Goal: Task Accomplishment & Management: Manage account settings

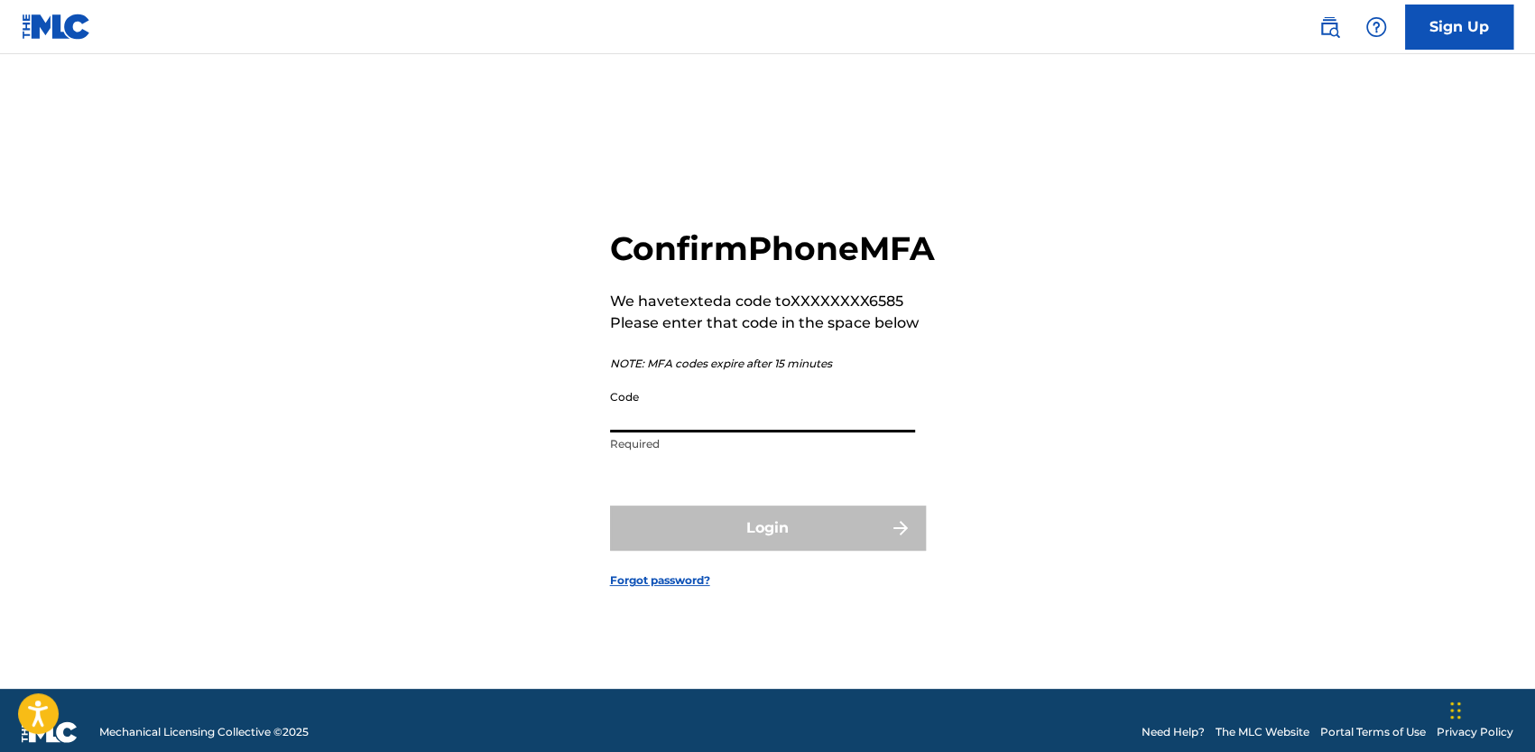
type input "4"
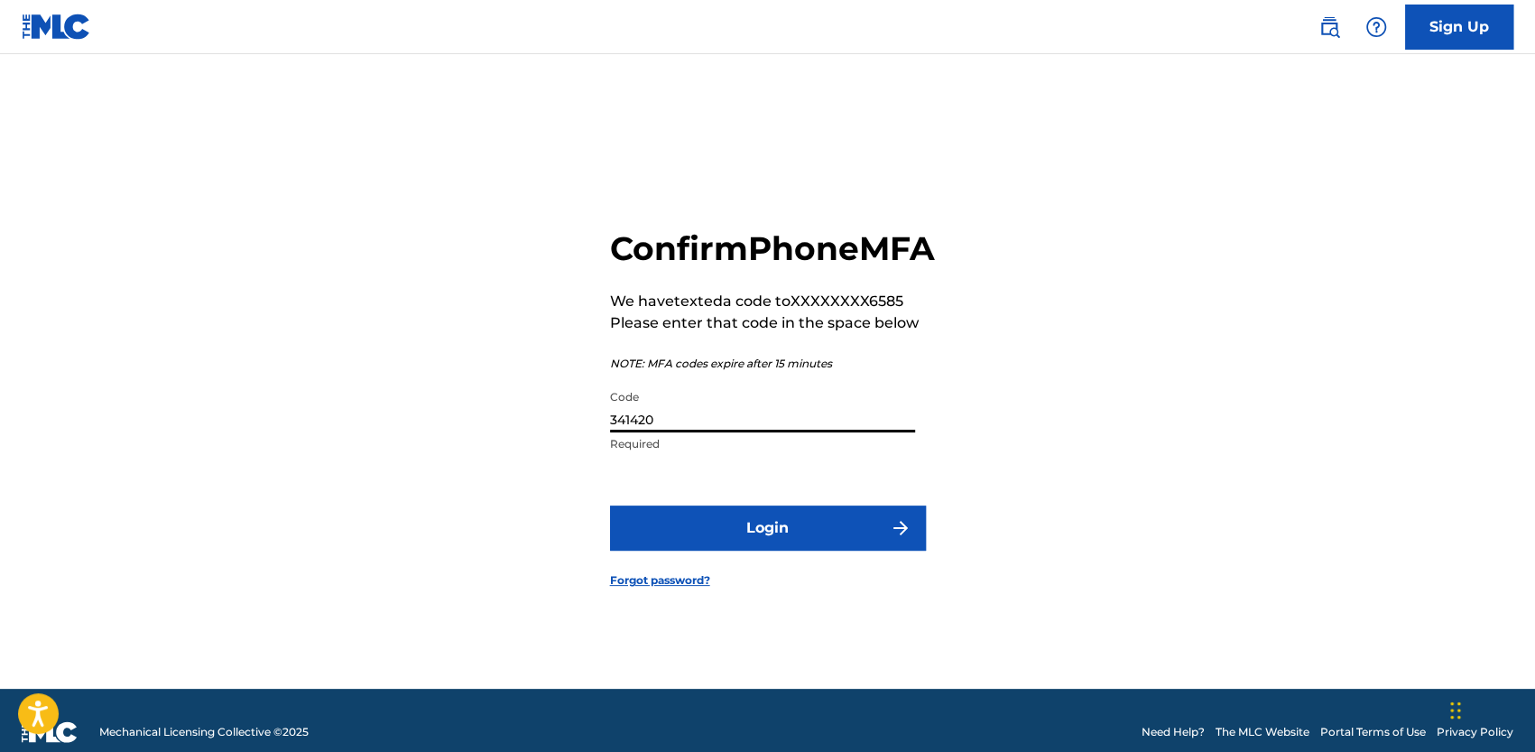
type input "341420"
click at [610, 505] on button "Login" at bounding box center [768, 527] width 316 height 45
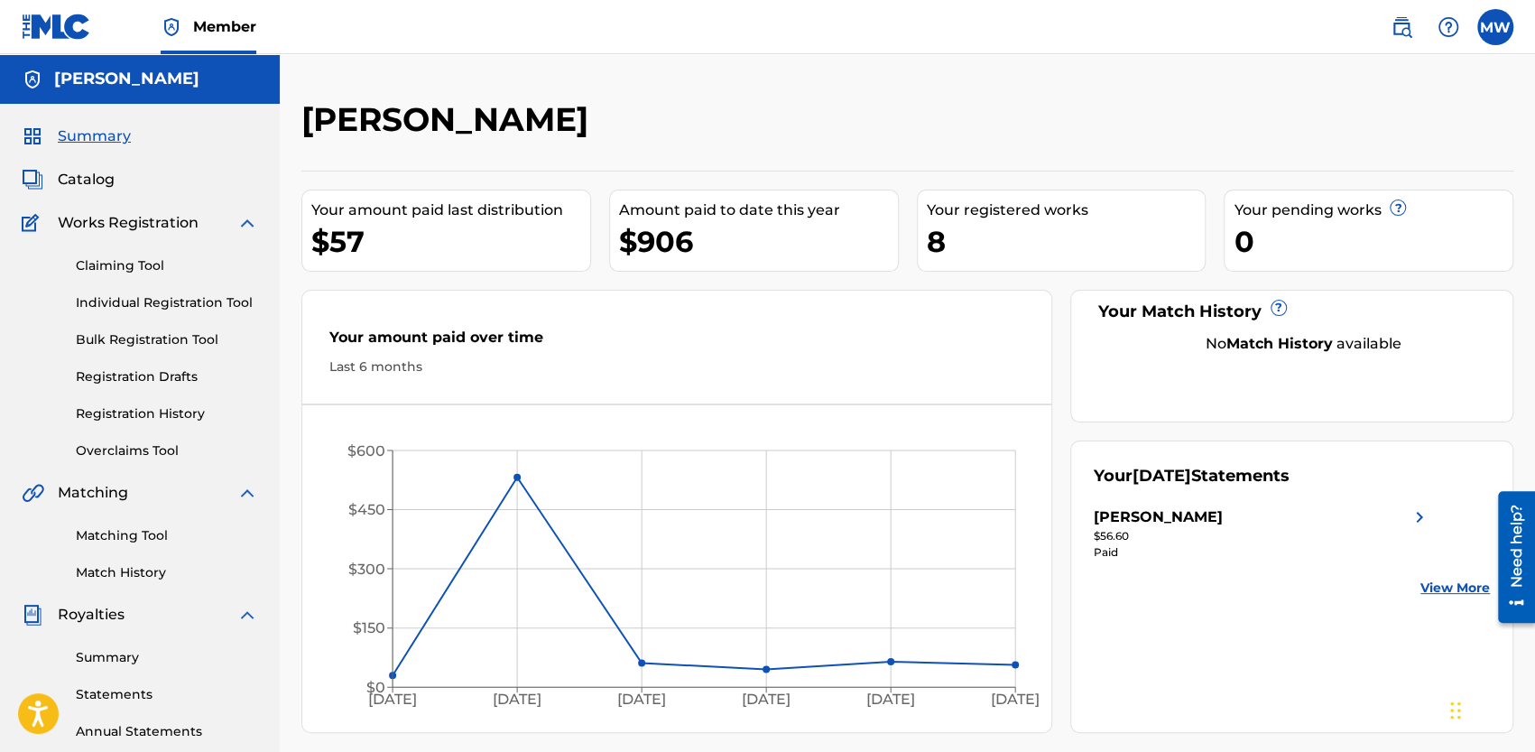
click at [111, 270] on link "Claiming Tool" at bounding box center [167, 265] width 182 height 19
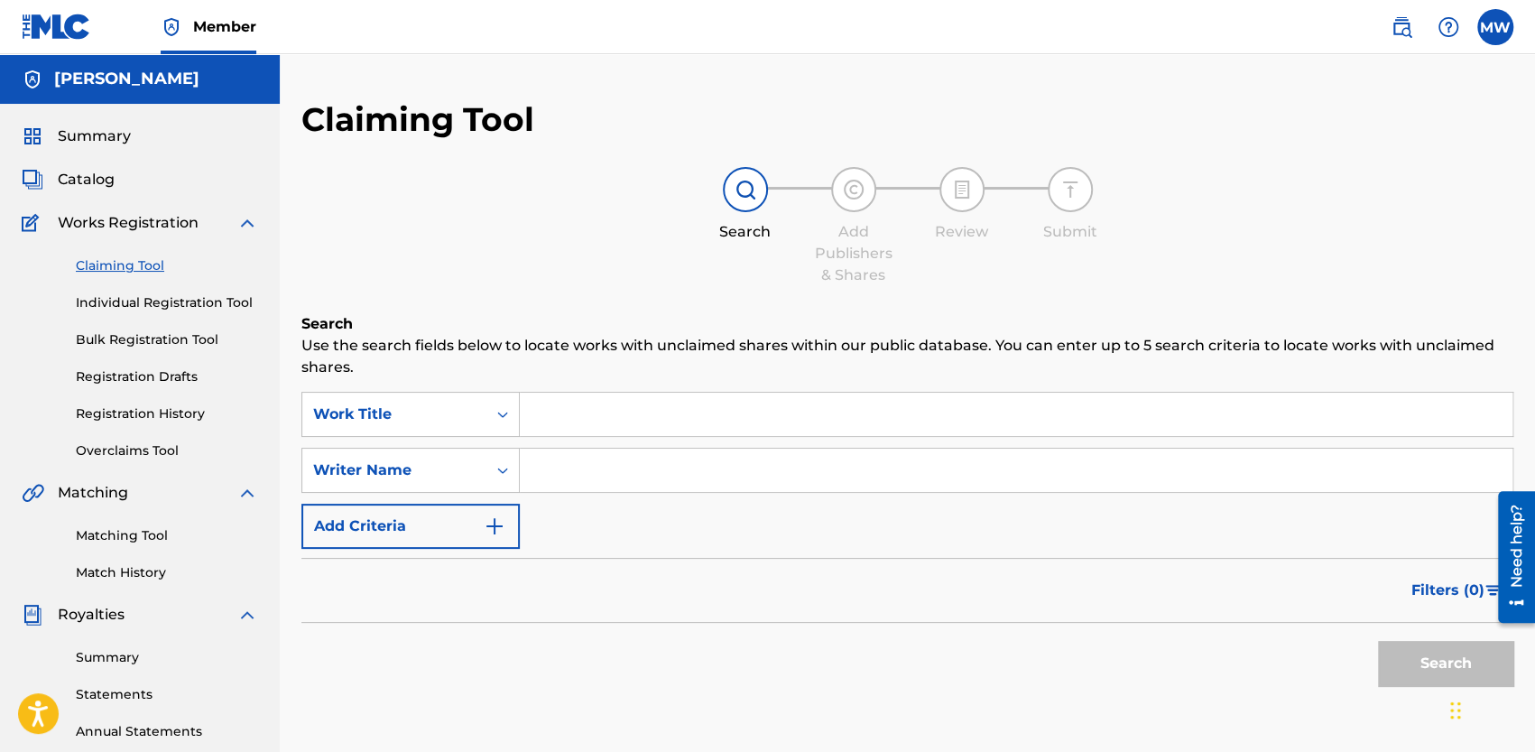
drag, startPoint x: 610, startPoint y: 400, endPoint x: 616, endPoint y: 409, distance: 11.0
click at [612, 403] on input "Search Form" at bounding box center [1016, 413] width 992 height 43
type input "PASS THE CEILING"
click at [617, 463] on input "Search Form" at bounding box center [1016, 469] width 992 height 43
click at [699, 346] on p "Use the search fields below to locate works with unclaimed shares within our pu…" at bounding box center [907, 356] width 1212 height 43
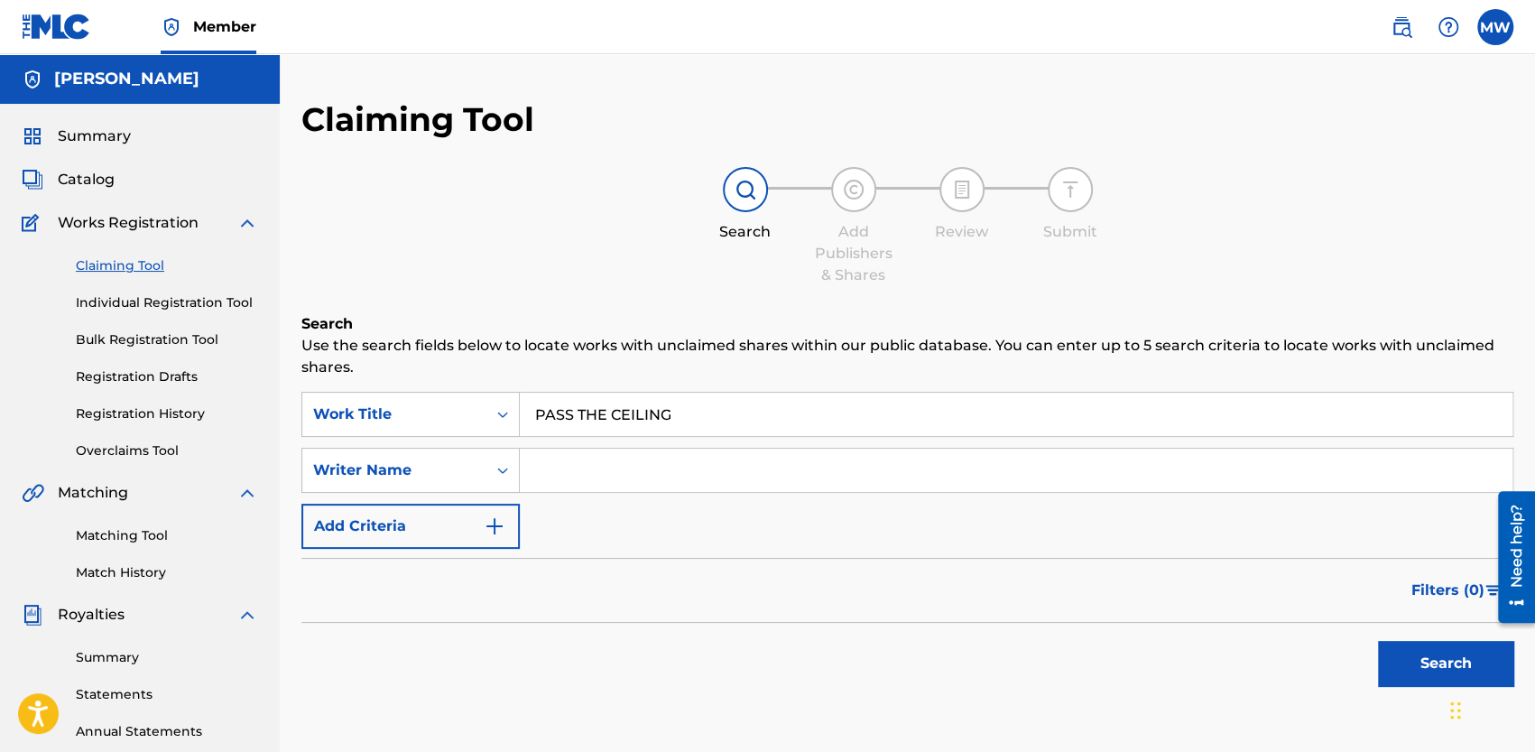
click at [750, 425] on input "PASS THE CEILING" at bounding box center [1016, 413] width 992 height 43
click at [1397, 659] on button "Search" at bounding box center [1445, 663] width 135 height 45
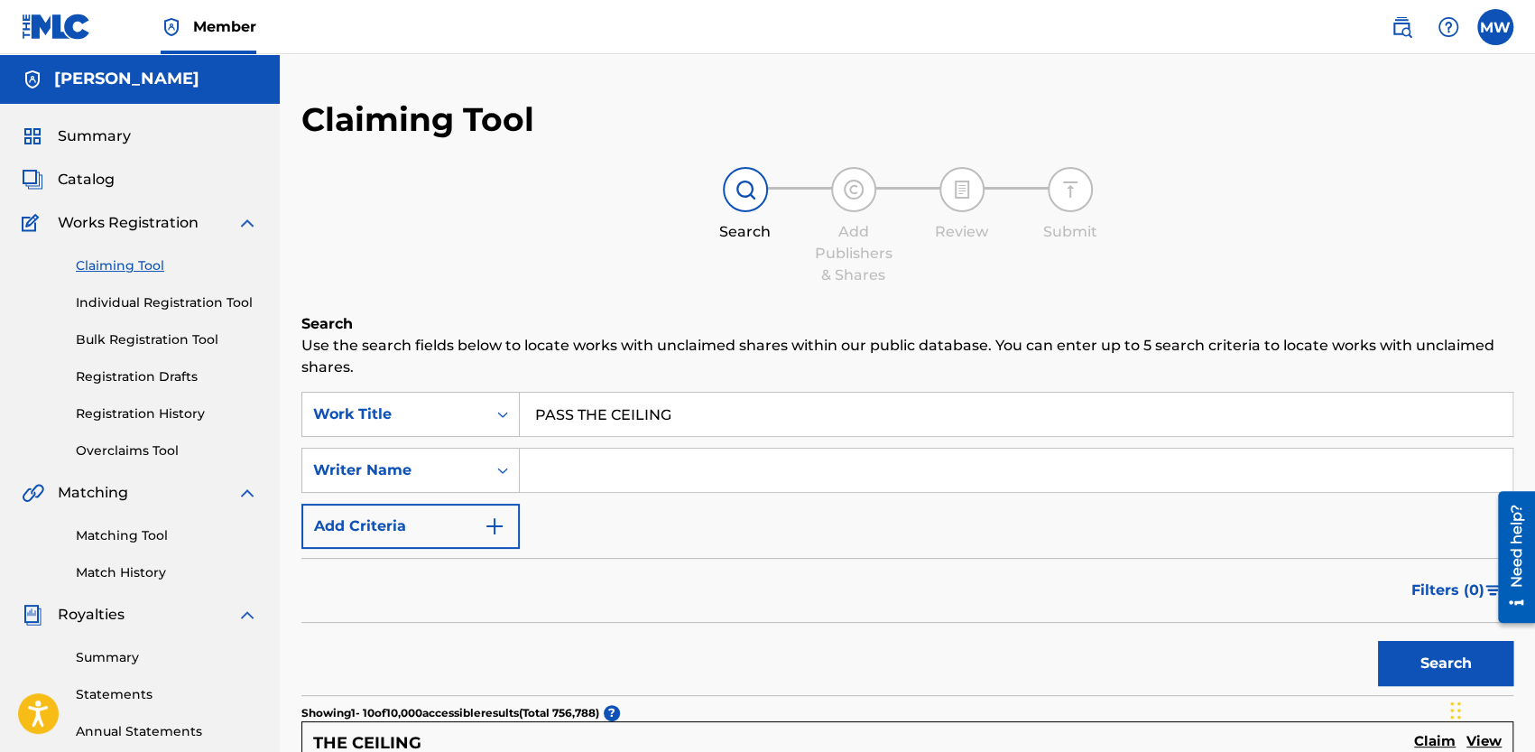
click at [632, 466] on input "Search Form" at bounding box center [1016, 469] width 992 height 43
type input "Keandrian [PERSON_NAME]"
click at [1418, 666] on button "Search" at bounding box center [1445, 663] width 135 height 45
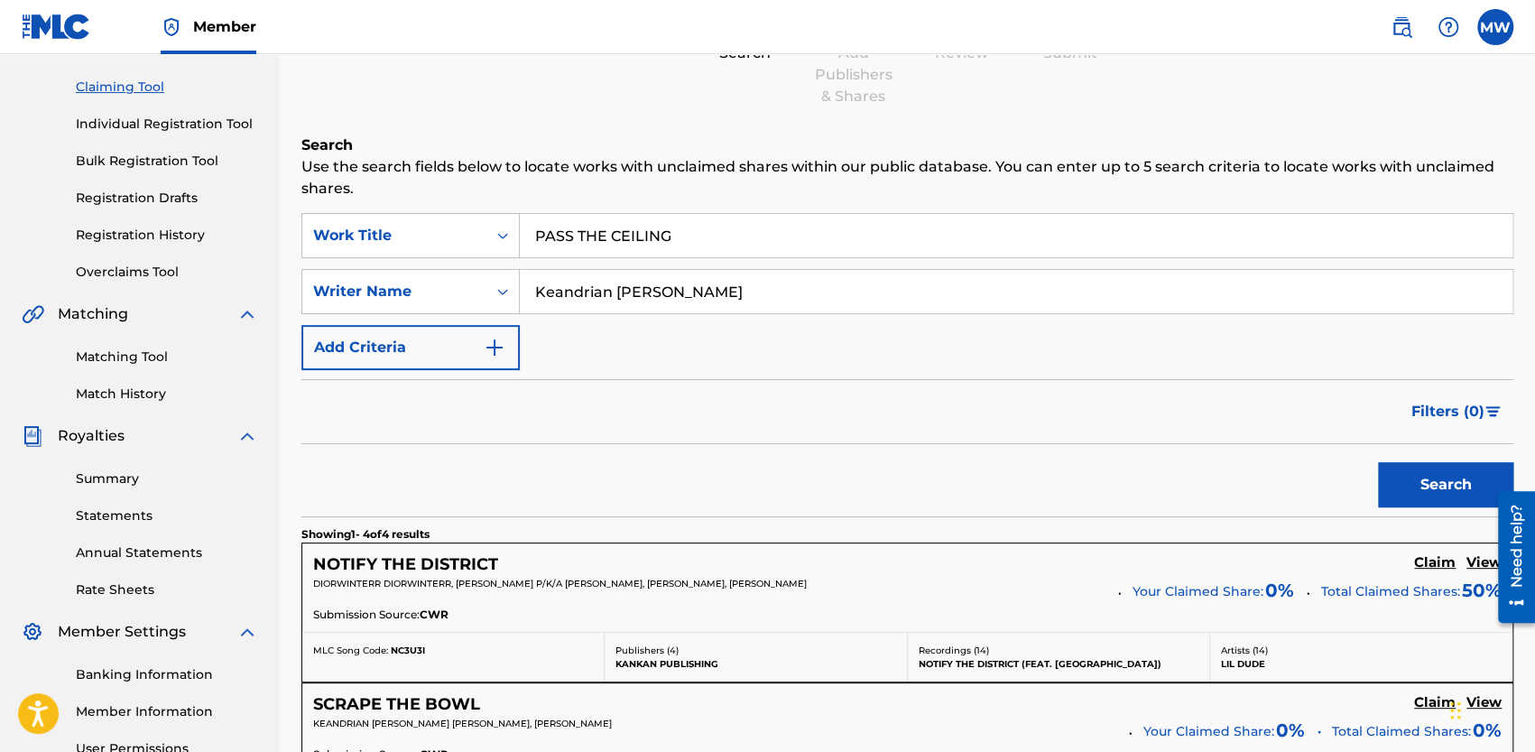
scroll to position [141, 0]
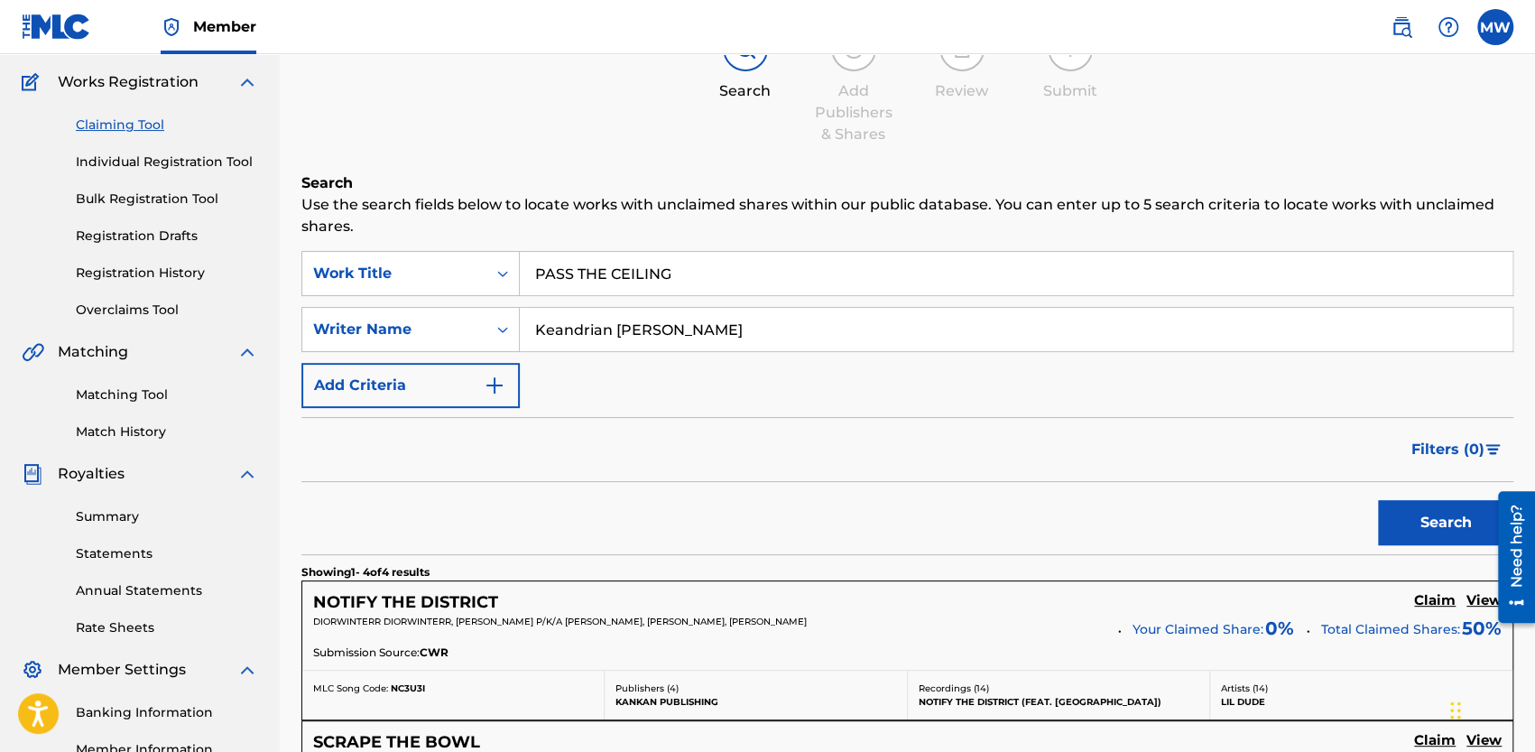
click at [763, 488] on div "Search" at bounding box center [907, 518] width 1212 height 72
click at [863, 284] on input "PASS THE CEILING" at bounding box center [1016, 273] width 992 height 43
click at [719, 322] on input "Keandrian [PERSON_NAME]" at bounding box center [1016, 329] width 992 height 43
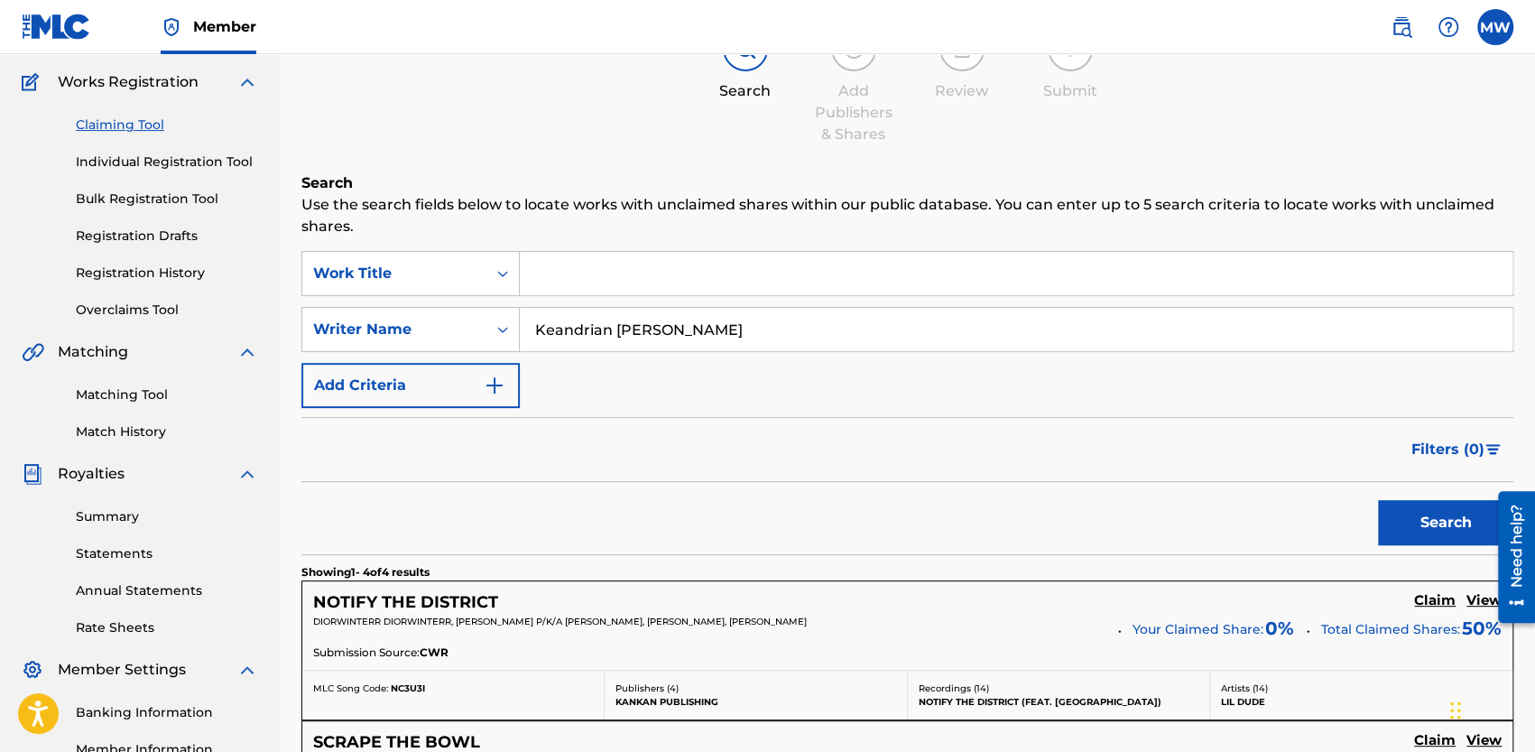
click at [719, 322] on input "Keandrian [PERSON_NAME]" at bounding box center [1016, 329] width 992 height 43
type input "[PERSON_NAME]"
click at [1378, 500] on button "Search" at bounding box center [1445, 522] width 135 height 45
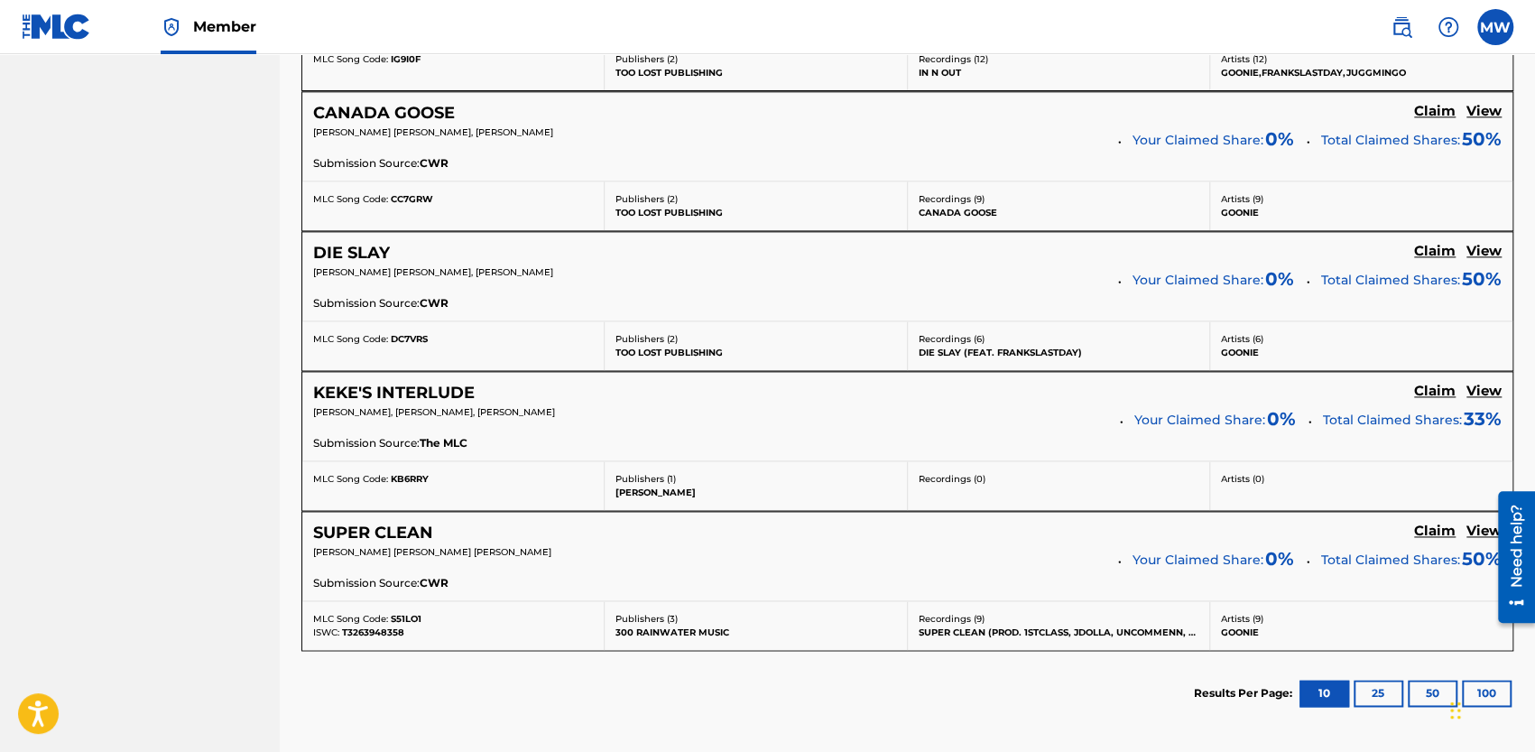
scroll to position [1528, 0]
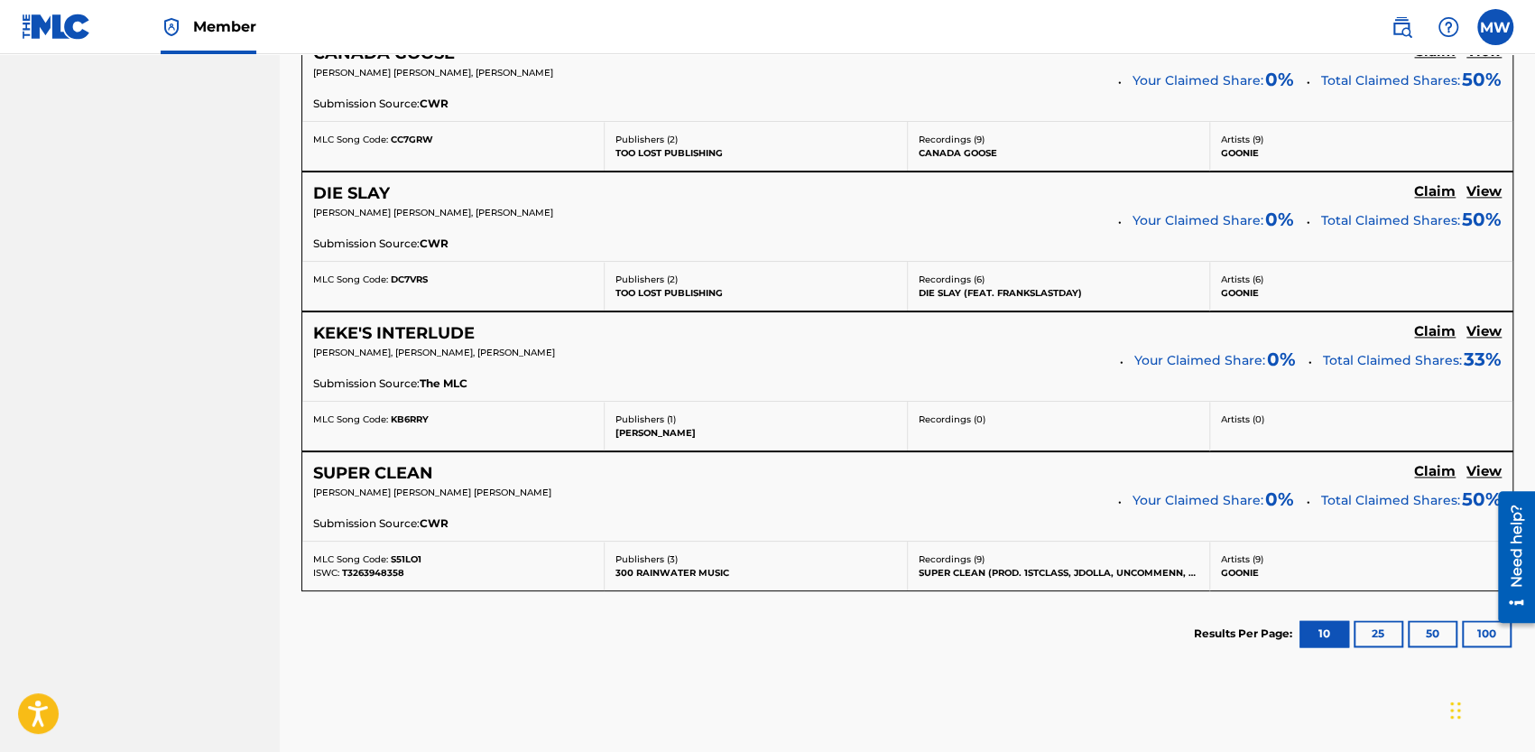
click at [424, 326] on h5 "KEKE'S INTERLUDE" at bounding box center [393, 333] width 161 height 21
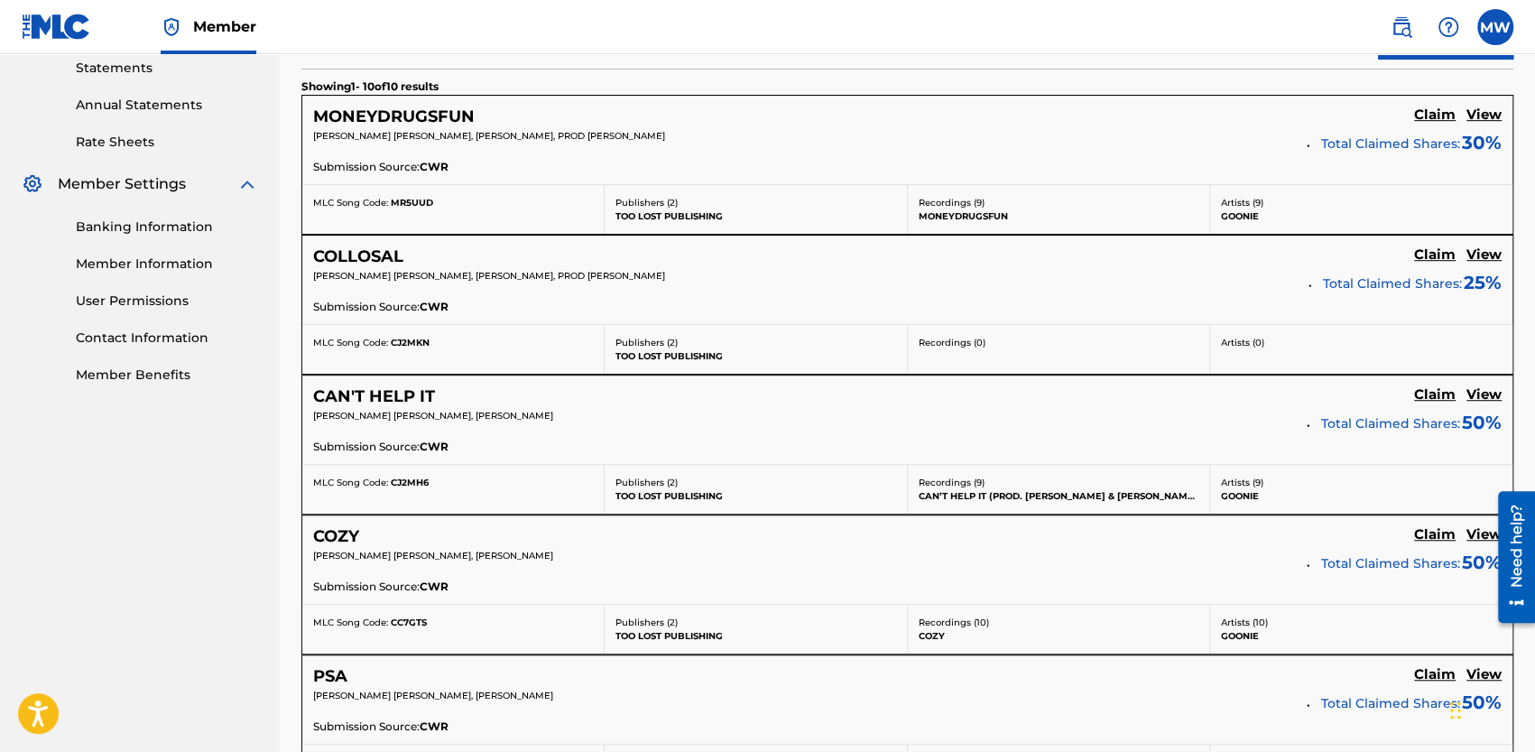
scroll to position [632, 0]
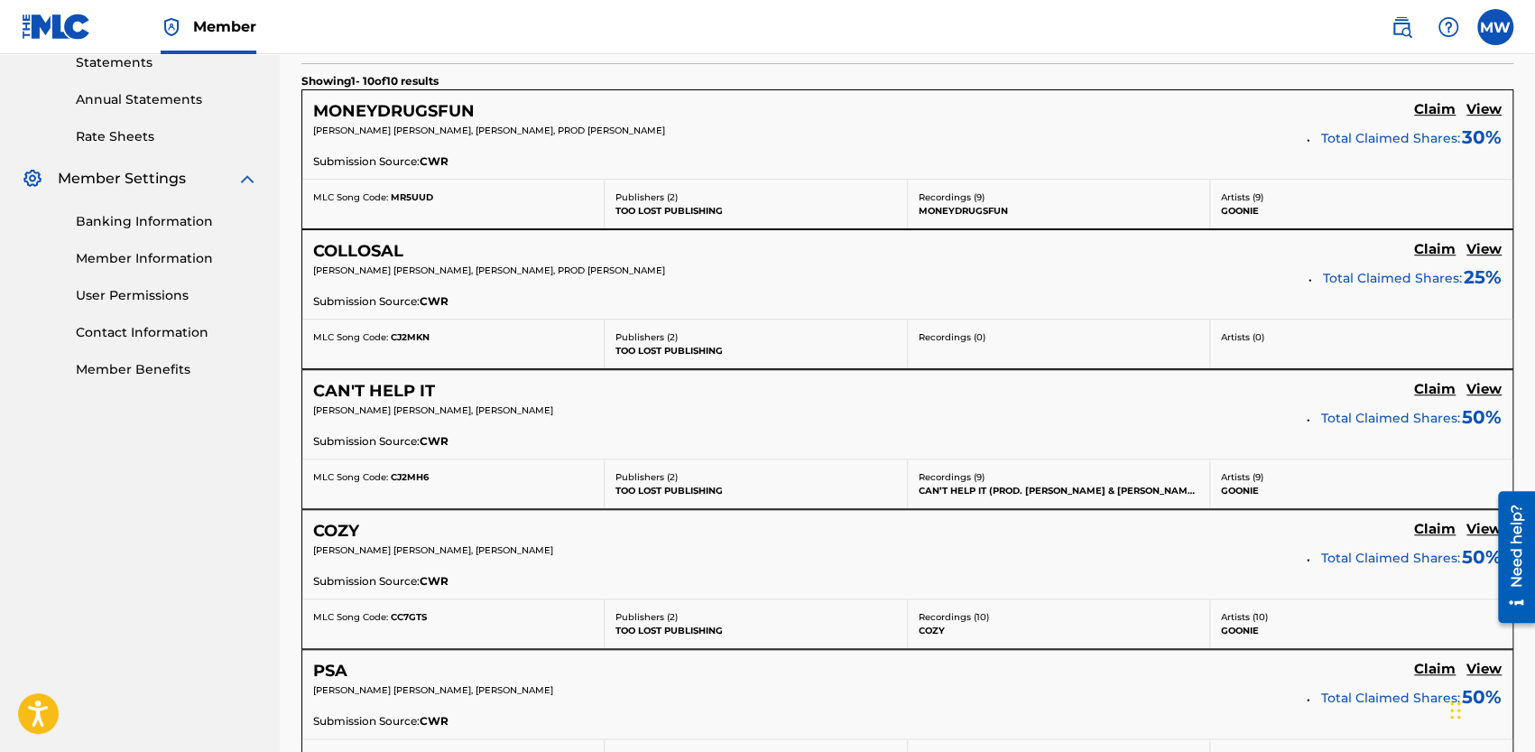
click at [1431, 113] on h5 "Claim" at bounding box center [1434, 109] width 41 height 17
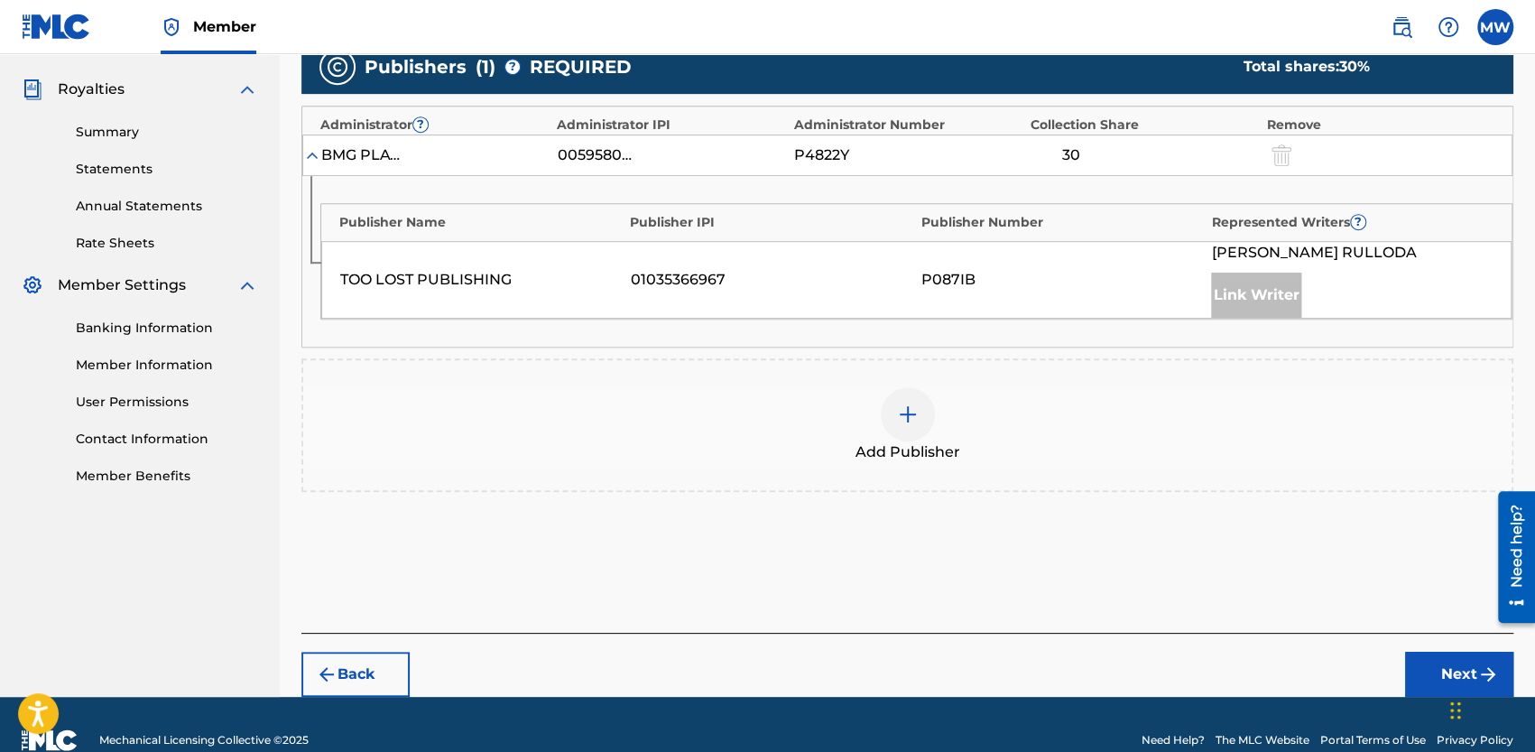
scroll to position [553, 0]
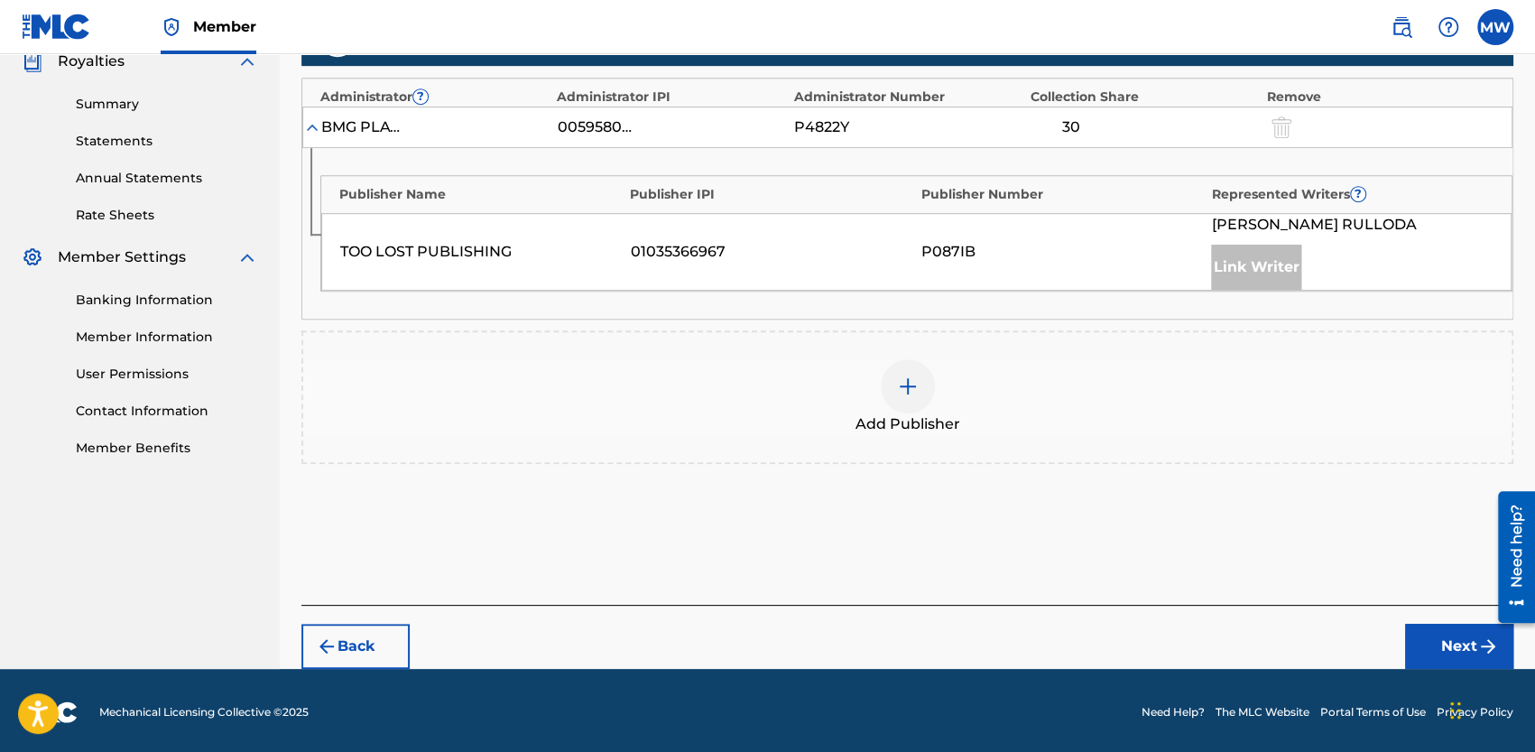
click at [918, 380] on div at bounding box center [908, 386] width 54 height 54
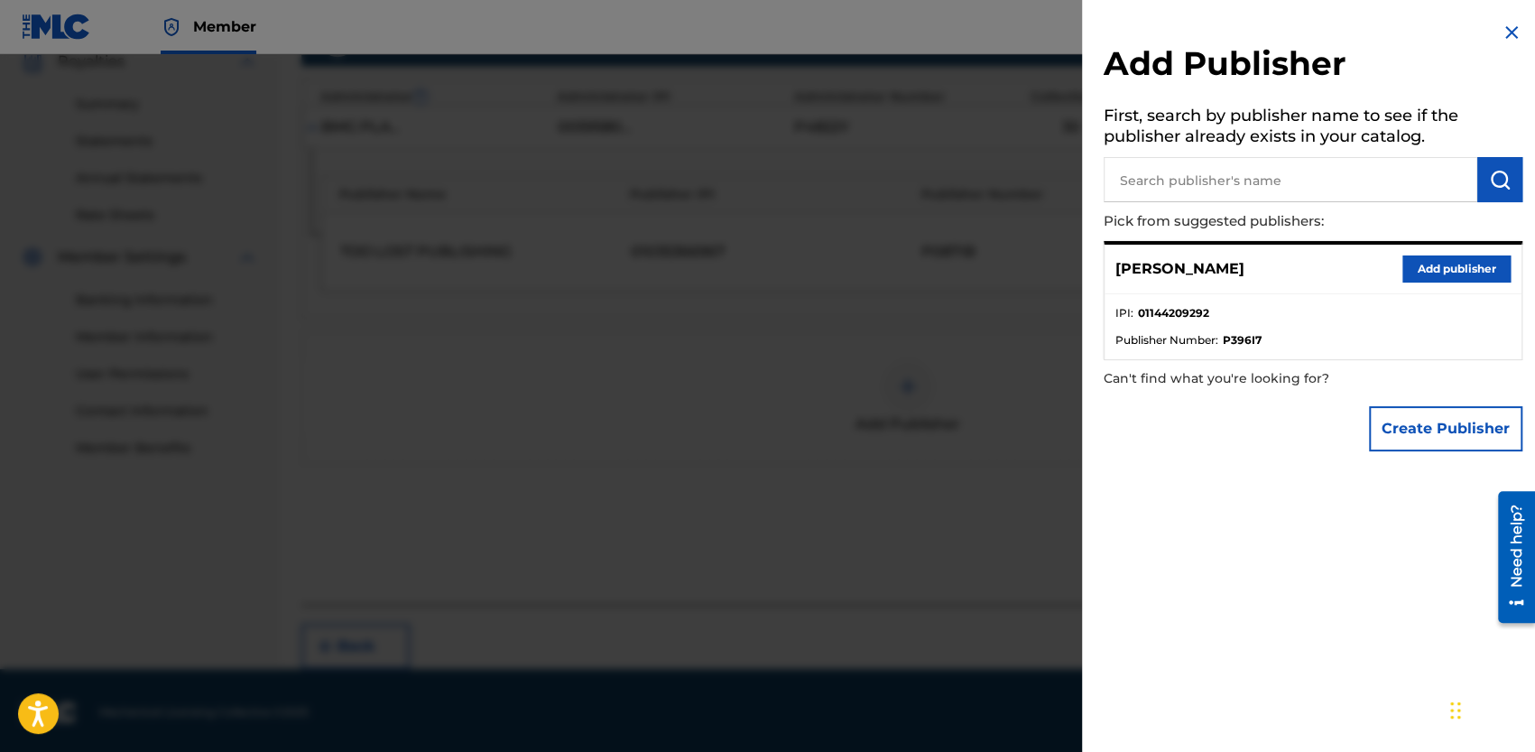
click at [1505, 32] on img at bounding box center [1511, 33] width 22 height 22
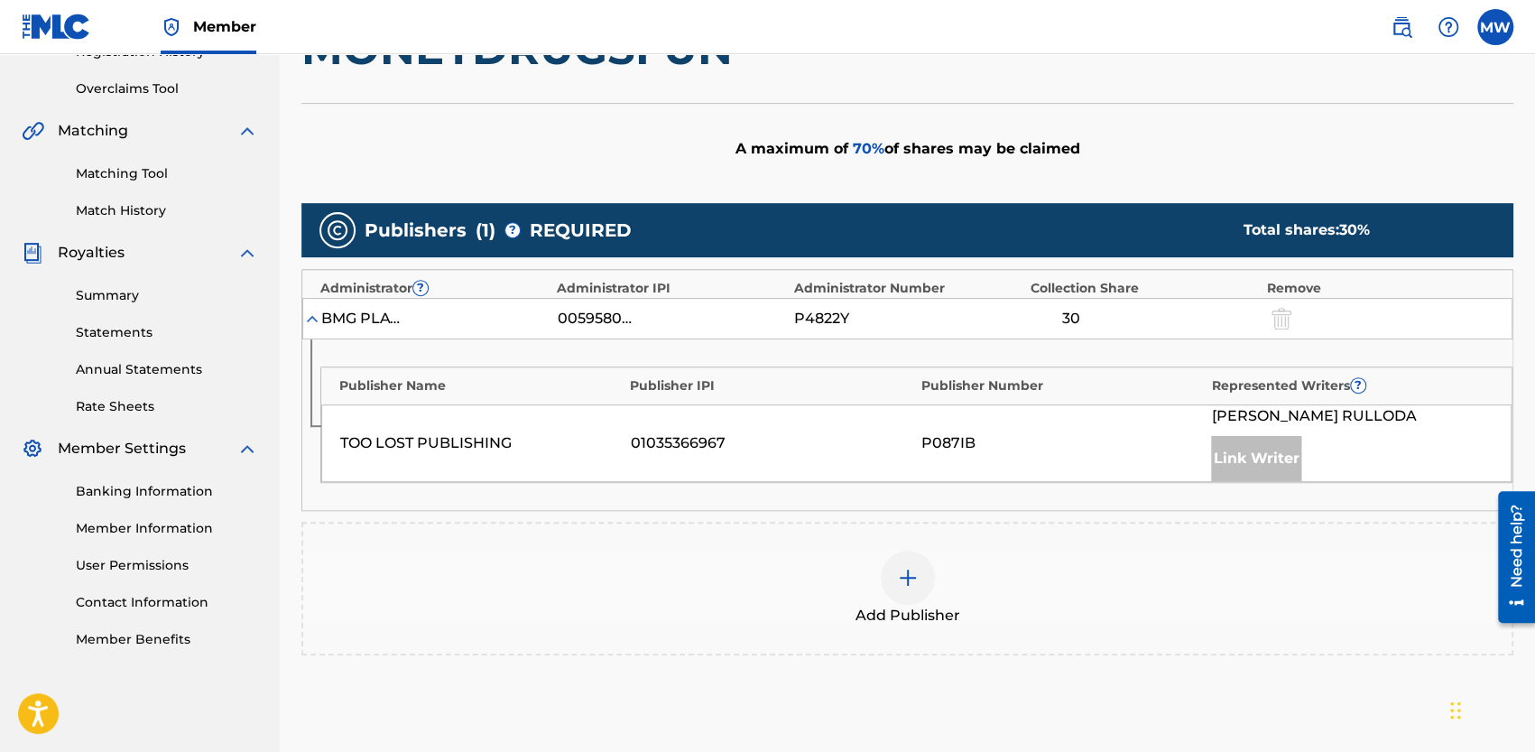
scroll to position [282, 0]
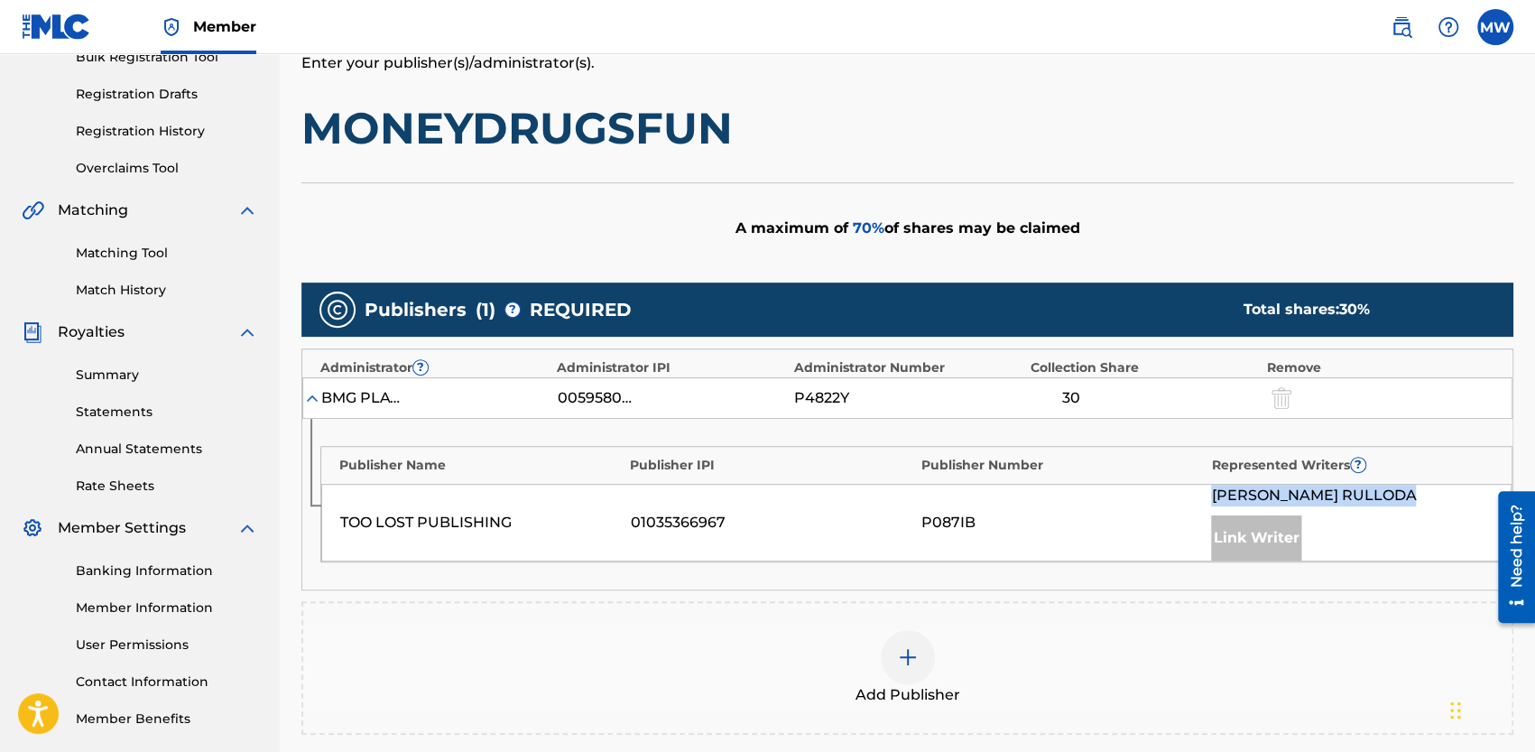
drag, startPoint x: 1211, startPoint y: 490, endPoint x: 1466, endPoint y: 493, distance: 255.3
click at [1466, 493] on div "[PERSON_NAME] [PERSON_NAME]" at bounding box center [1351, 495] width 281 height 22
click at [895, 526] on div "01035366967" at bounding box center [771, 523] width 281 height 22
drag, startPoint x: 1213, startPoint y: 495, endPoint x: 1482, endPoint y: 494, distance: 269.7
click at [1482, 494] on div "[PERSON_NAME] [PERSON_NAME]" at bounding box center [1351, 495] width 281 height 22
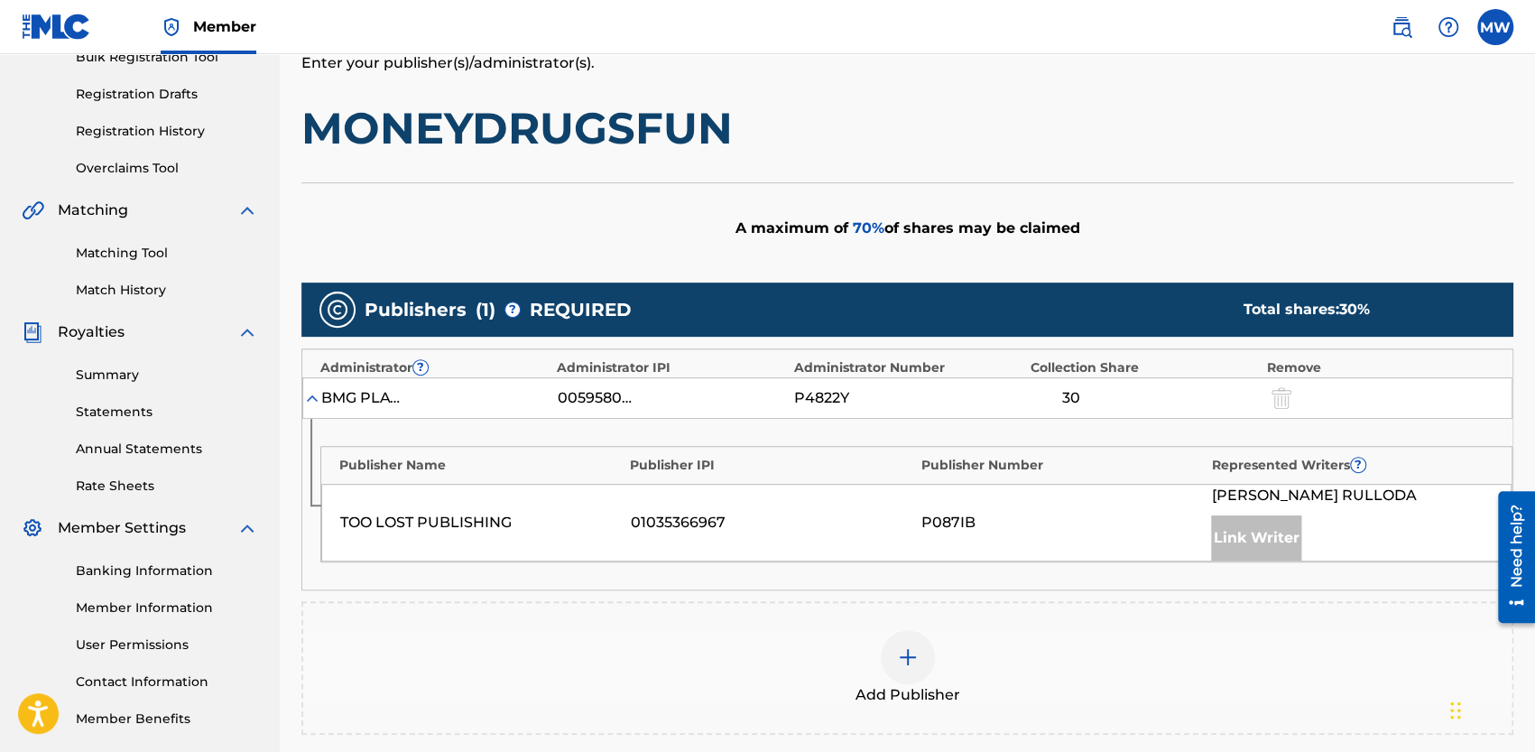
click at [792, 508] on div "TOO LOST PUBLISHING 01035366967 P087IB [PERSON_NAME] [PERSON_NAME] Link Writer" at bounding box center [916, 523] width 1190 height 78
drag, startPoint x: 1214, startPoint y: 493, endPoint x: 1500, endPoint y: 484, distance: 286.1
click at [1500, 469] on body "Accessibility Screen-Reader Guide, Feedback, and Issue Reporting | New window C…" at bounding box center [767, 94] width 1535 height 752
click at [751, 533] on div "TOO LOST PUBLISHING 01035366967 P087IB [PERSON_NAME] [PERSON_NAME] Link Writer" at bounding box center [916, 523] width 1190 height 78
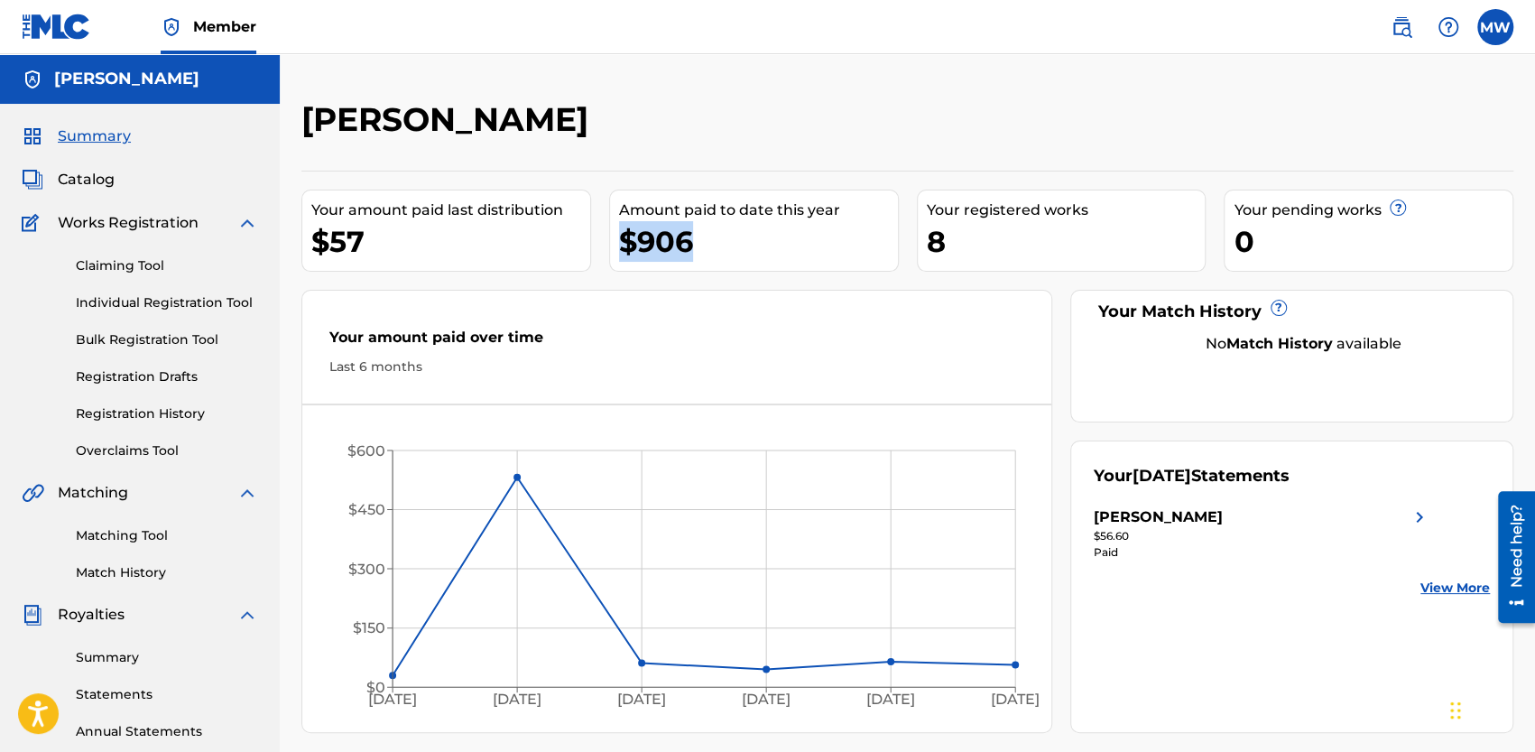
drag, startPoint x: 696, startPoint y: 241, endPoint x: 613, endPoint y: 250, distance: 83.5
click at [613, 250] on div "Amount paid to date this year $906" at bounding box center [754, 230] width 290 height 82
click at [684, 317] on div "Your amount paid over time Last 6 months" at bounding box center [676, 352] width 749 height 104
drag, startPoint x: 640, startPoint y: 244, endPoint x: 756, endPoint y: 254, distance: 116.9
click at [742, 240] on div "$906" at bounding box center [758, 241] width 279 height 41
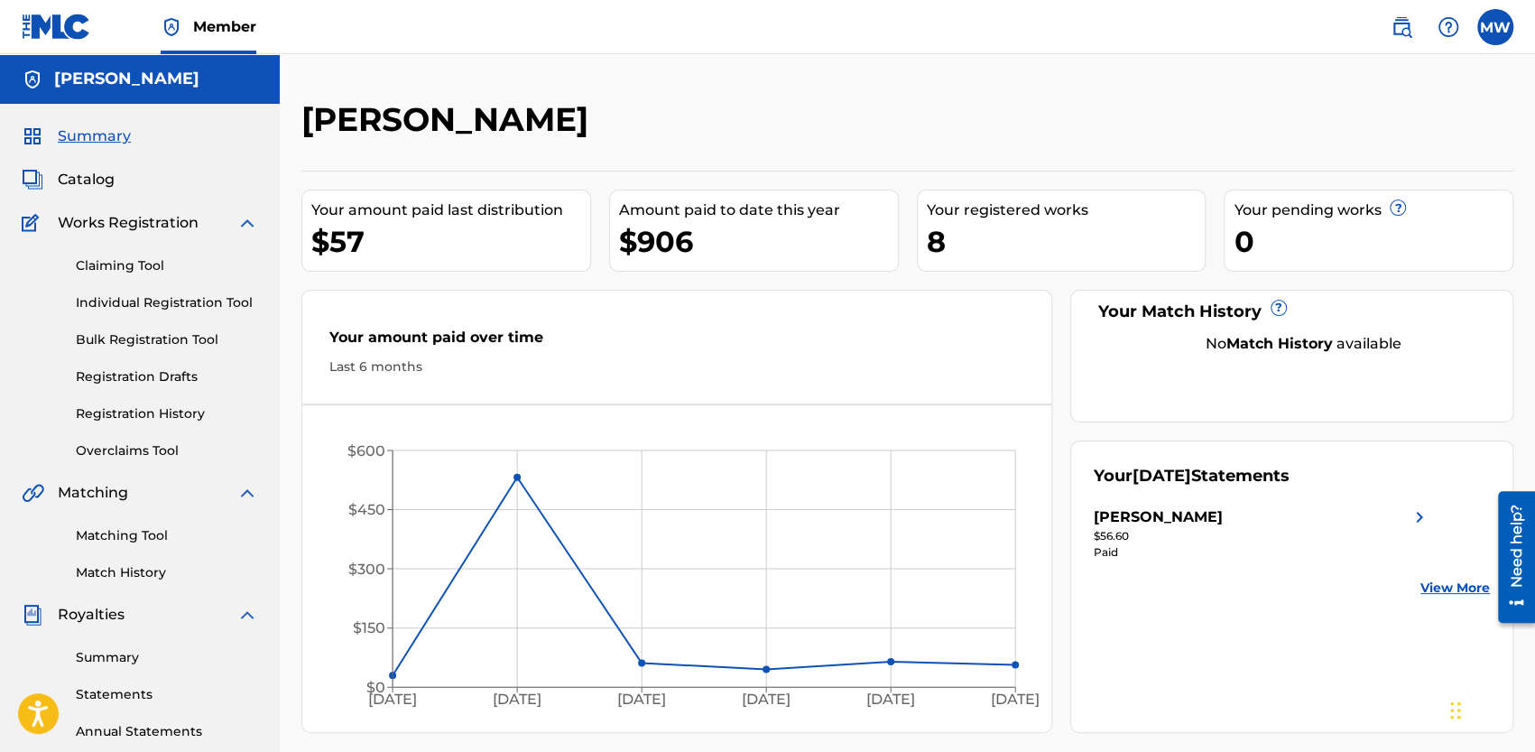
click at [751, 290] on div "Your amount paid over time Last 6 months [DATE] Apr '[DATE] Jun '[DATE] Aug '25…" at bounding box center [676, 511] width 751 height 443
click at [124, 262] on link "Claiming Tool" at bounding box center [167, 265] width 182 height 19
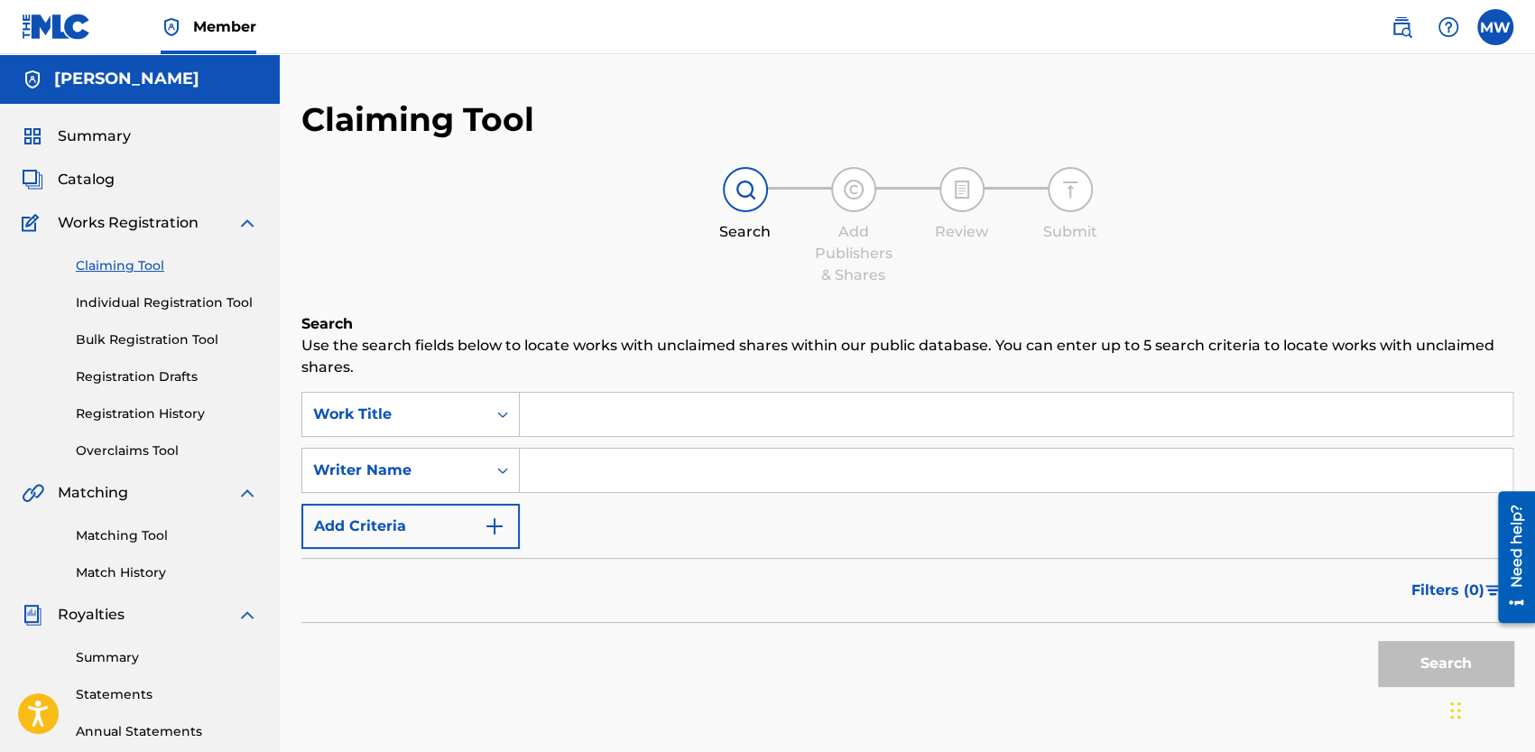
click at [668, 423] on input "Search Form" at bounding box center [1016, 413] width 992 height 43
drag, startPoint x: 619, startPoint y: 475, endPoint x: 584, endPoint y: 472, distance: 35.4
click at [616, 474] on input "Search Form" at bounding box center [1016, 469] width 992 height 43
click at [720, 473] on input "Search Form" at bounding box center [1016, 469] width 992 height 43
click at [720, 474] on input "Search Form" at bounding box center [1016, 469] width 992 height 43
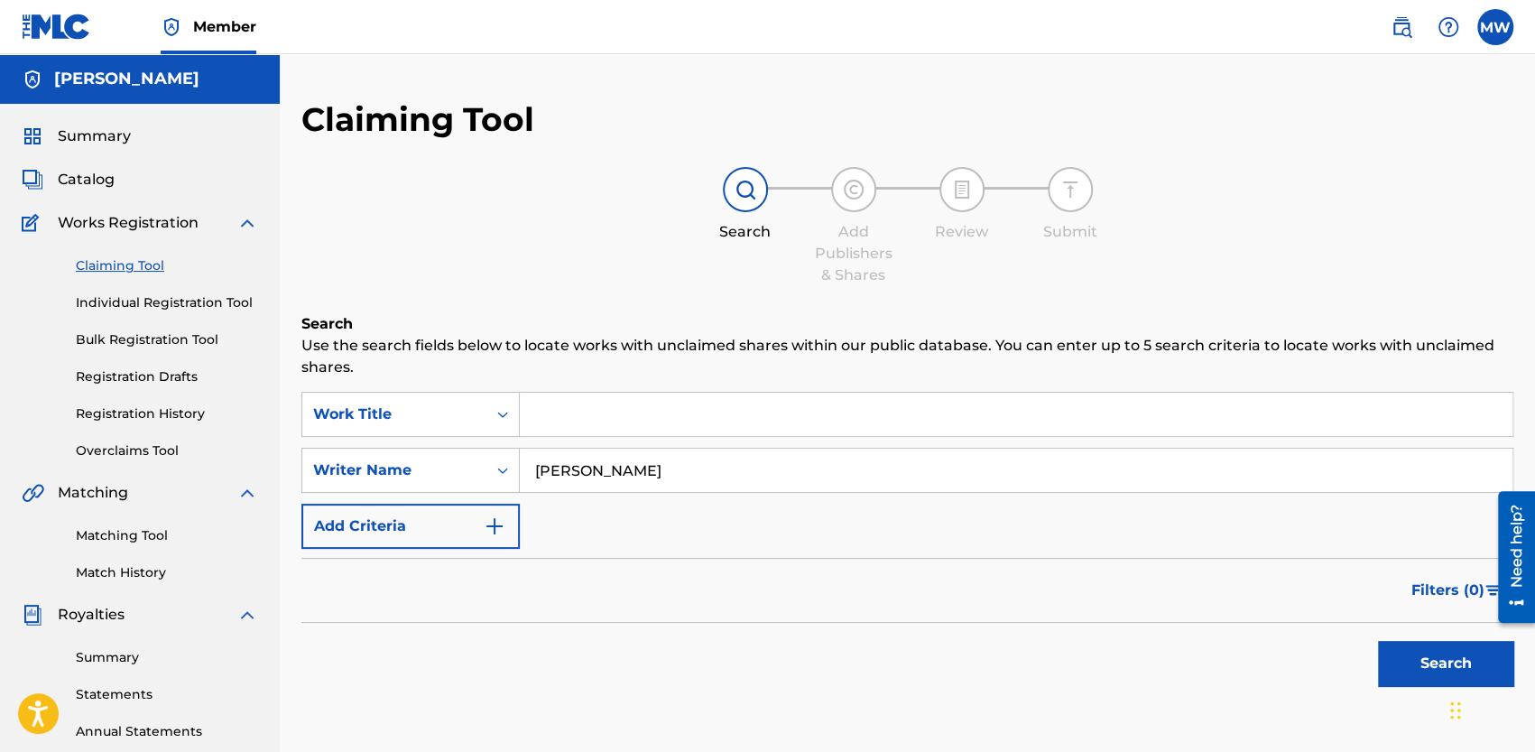
type input "[PERSON_NAME]"
click at [1378, 641] on button "Search" at bounding box center [1445, 663] width 135 height 45
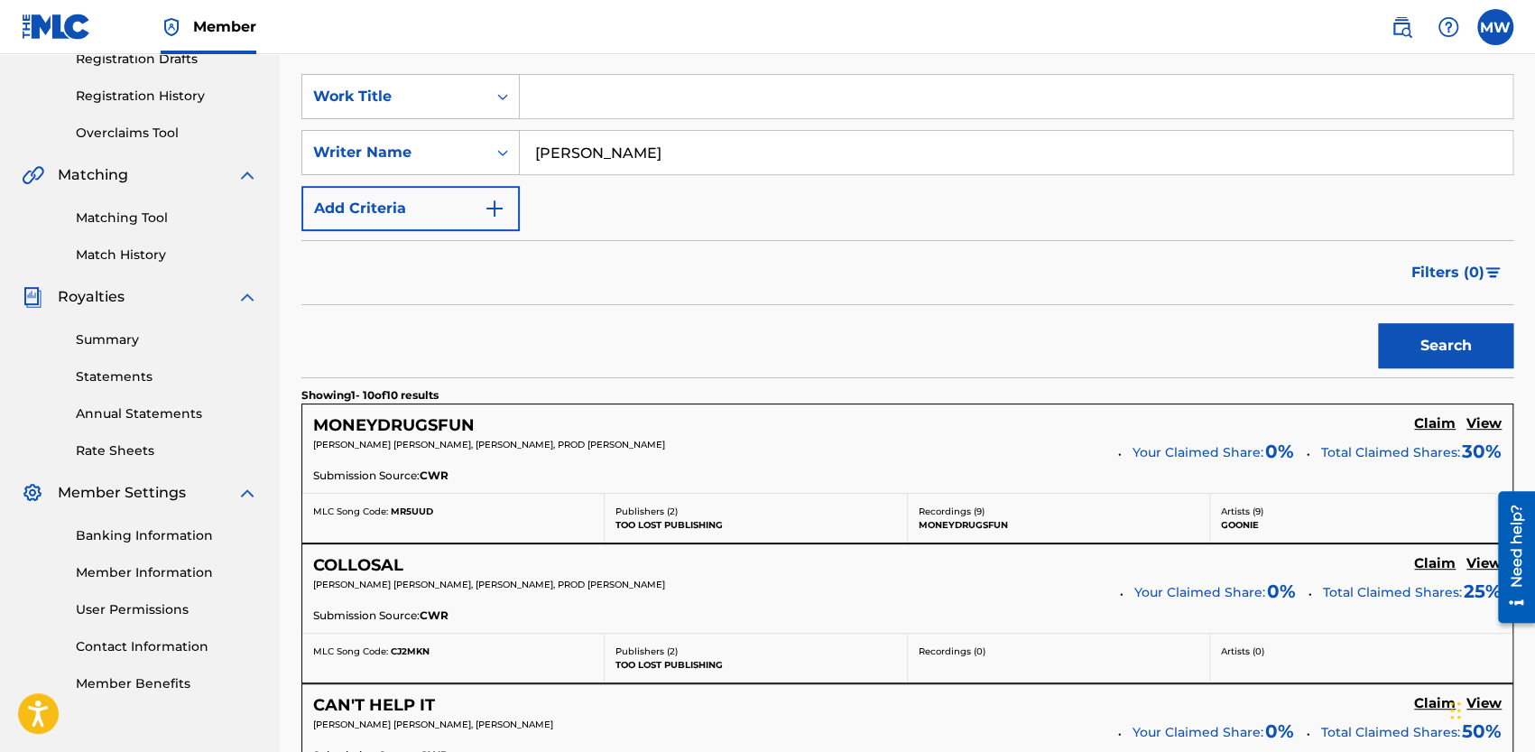
scroll to position [451, 0]
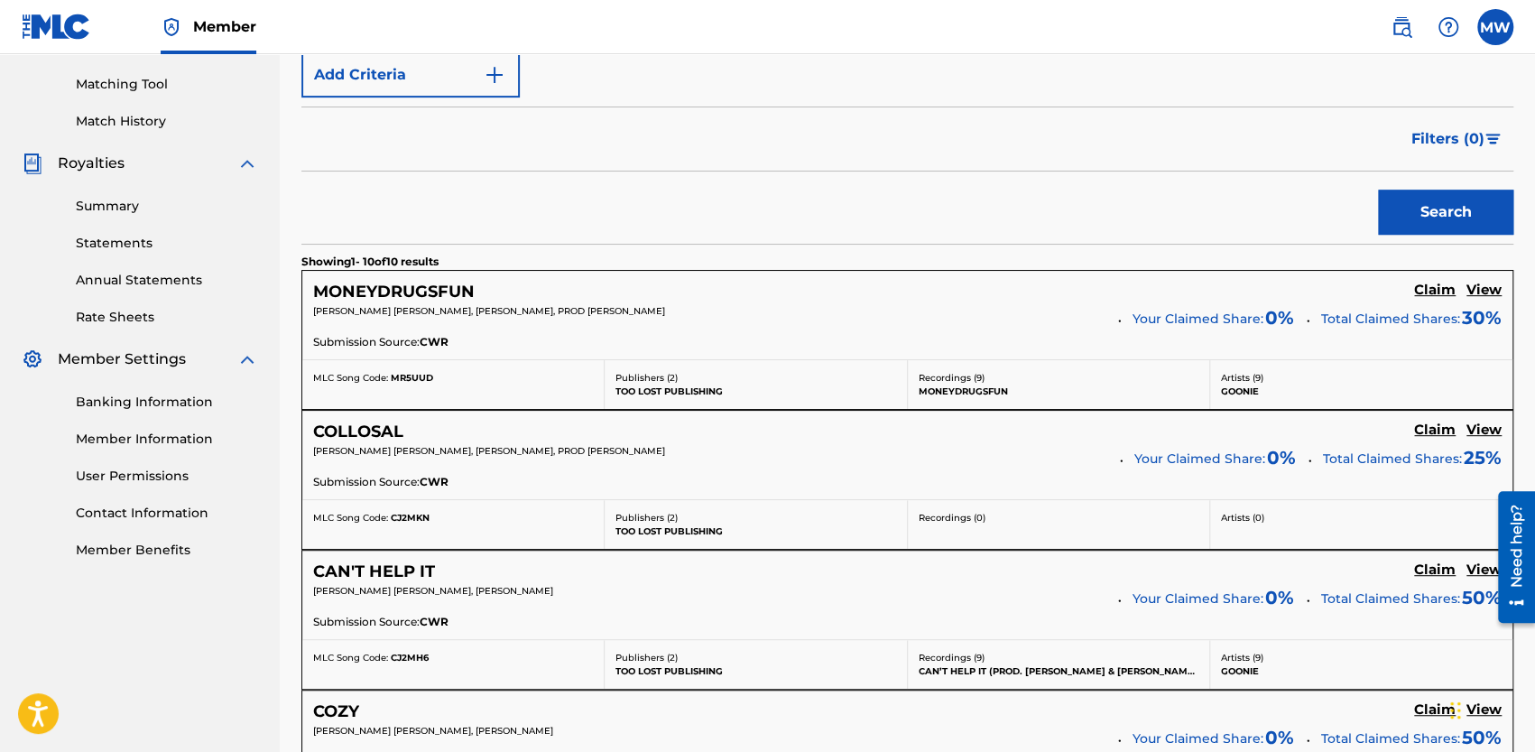
click at [393, 283] on h5 "MONEYDRUGSFUN" at bounding box center [393, 291] width 161 height 21
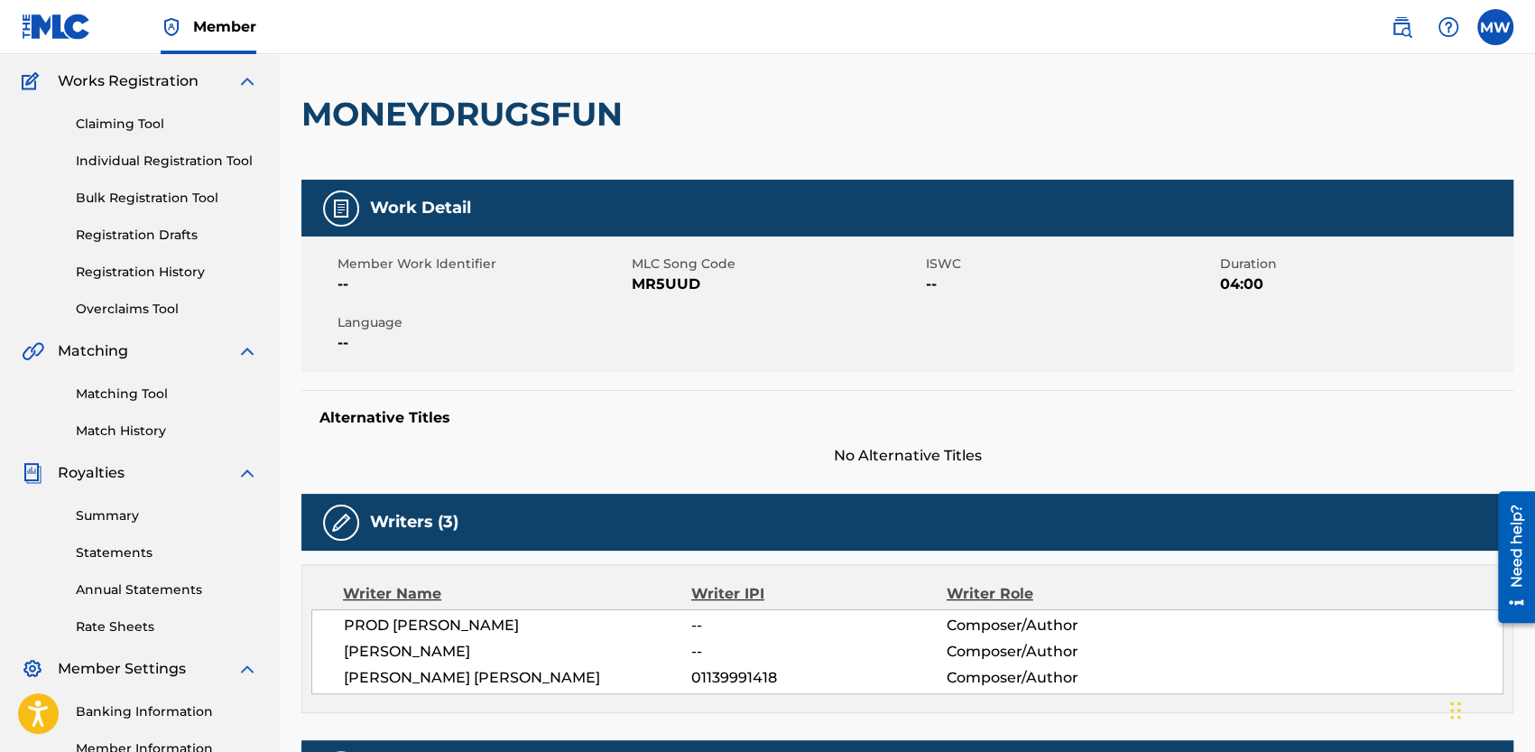
scroll to position [180, 0]
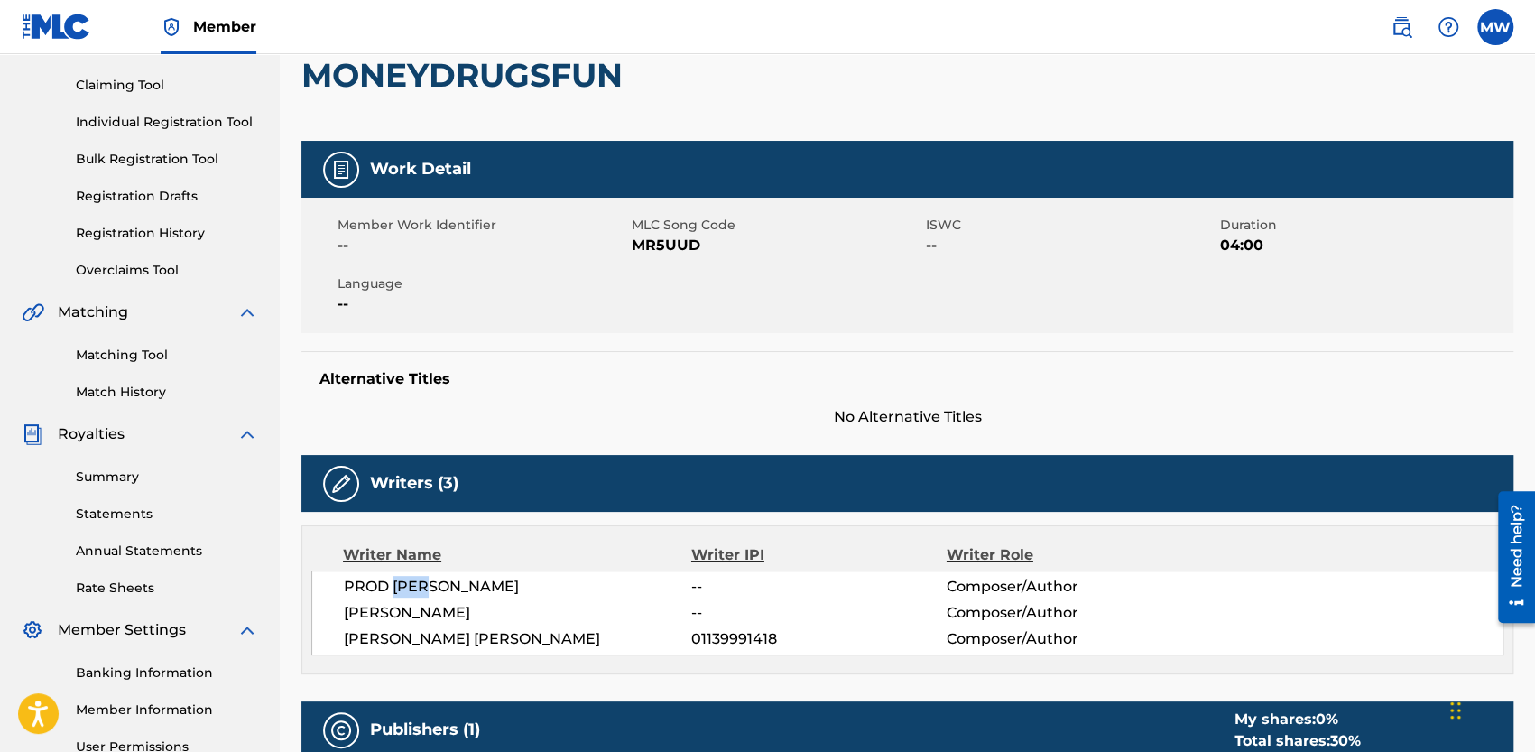
drag, startPoint x: 407, startPoint y: 584, endPoint x: 393, endPoint y: 582, distance: 13.7
click at [393, 582] on span "PROD [PERSON_NAME]" at bounding box center [517, 587] width 347 height 22
click at [512, 596] on div "PROD [PERSON_NAME] -- Composer/Author [PERSON_NAME] -- Composer/Author [PERSON_…" at bounding box center [907, 612] width 1192 height 85
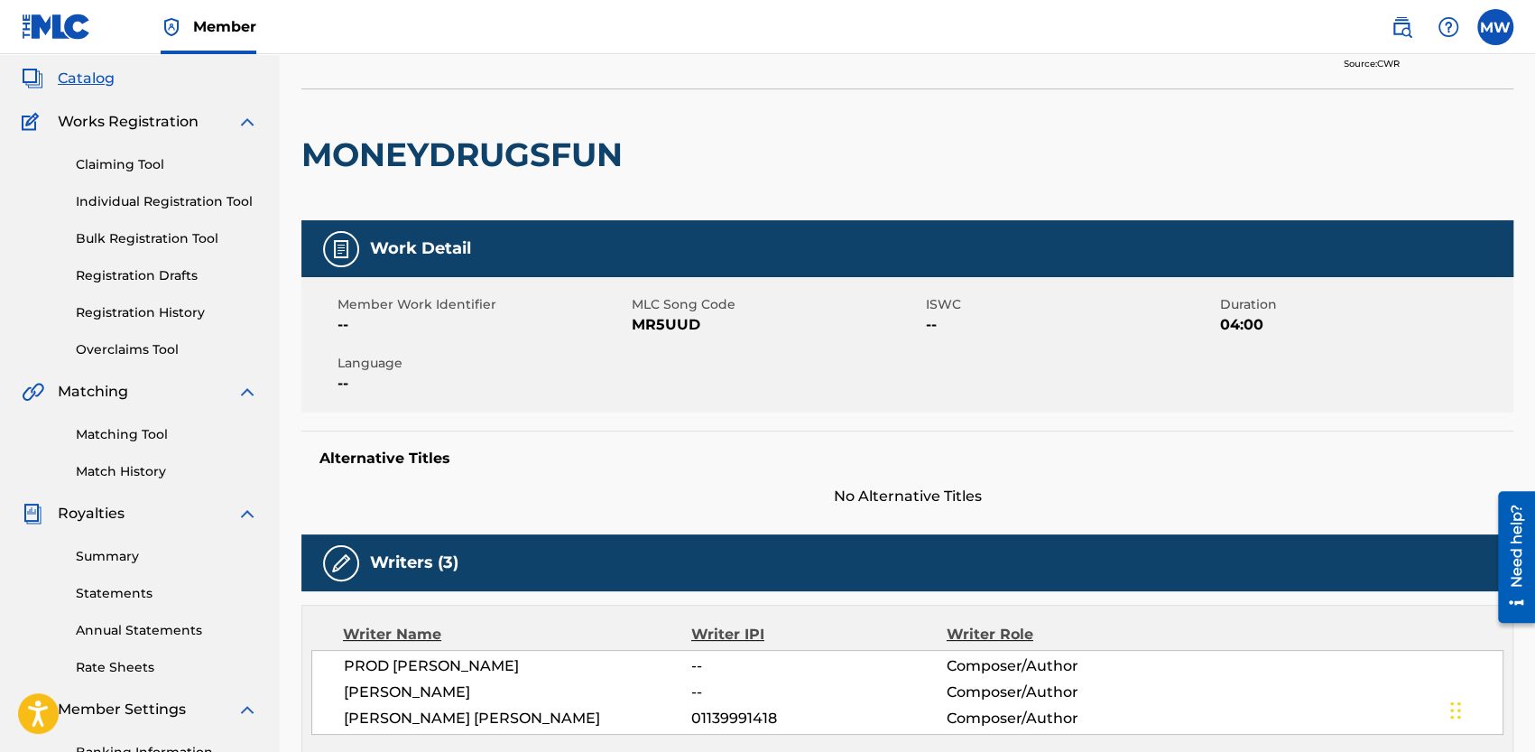
scroll to position [0, 0]
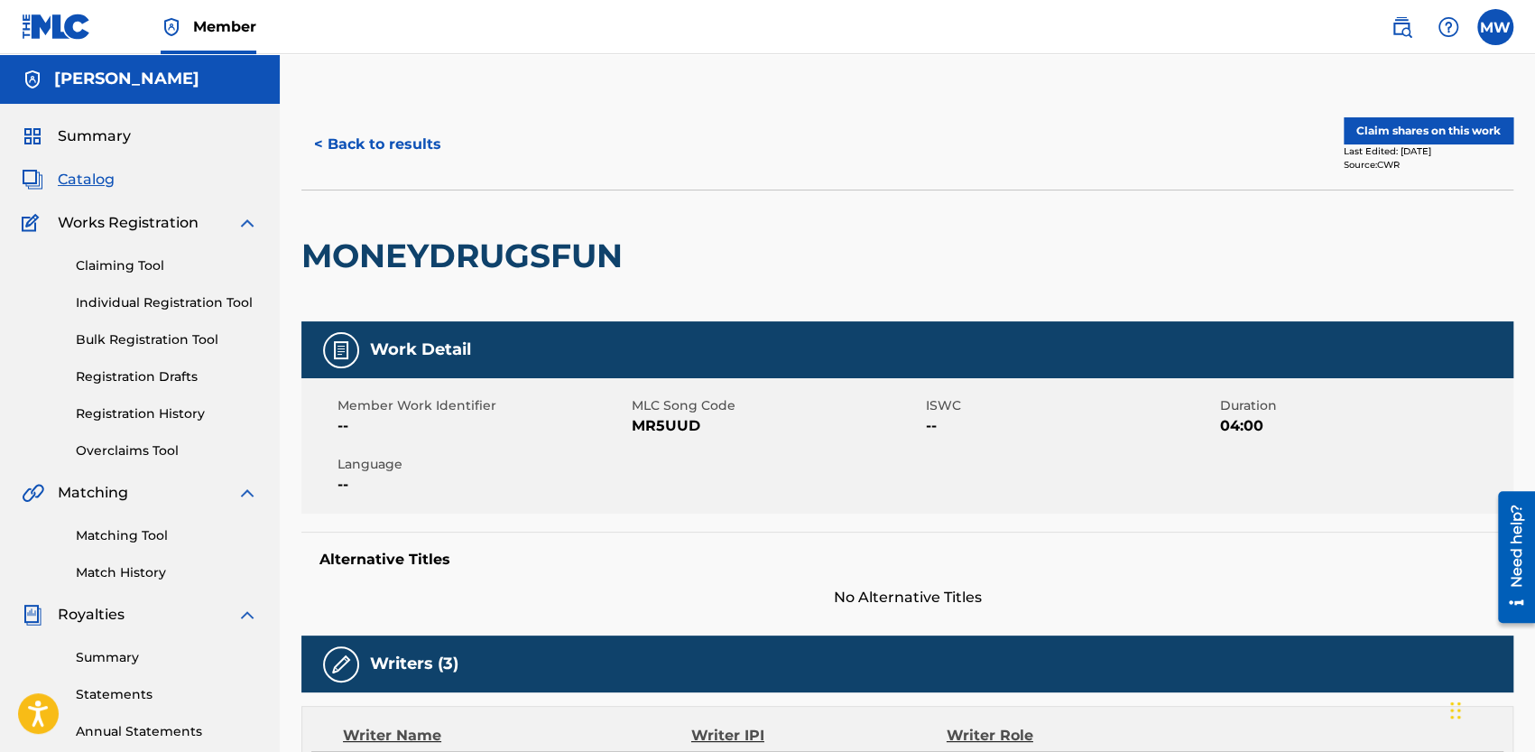
click at [1414, 123] on button "Claim shares on this work" at bounding box center [1428, 130] width 170 height 27
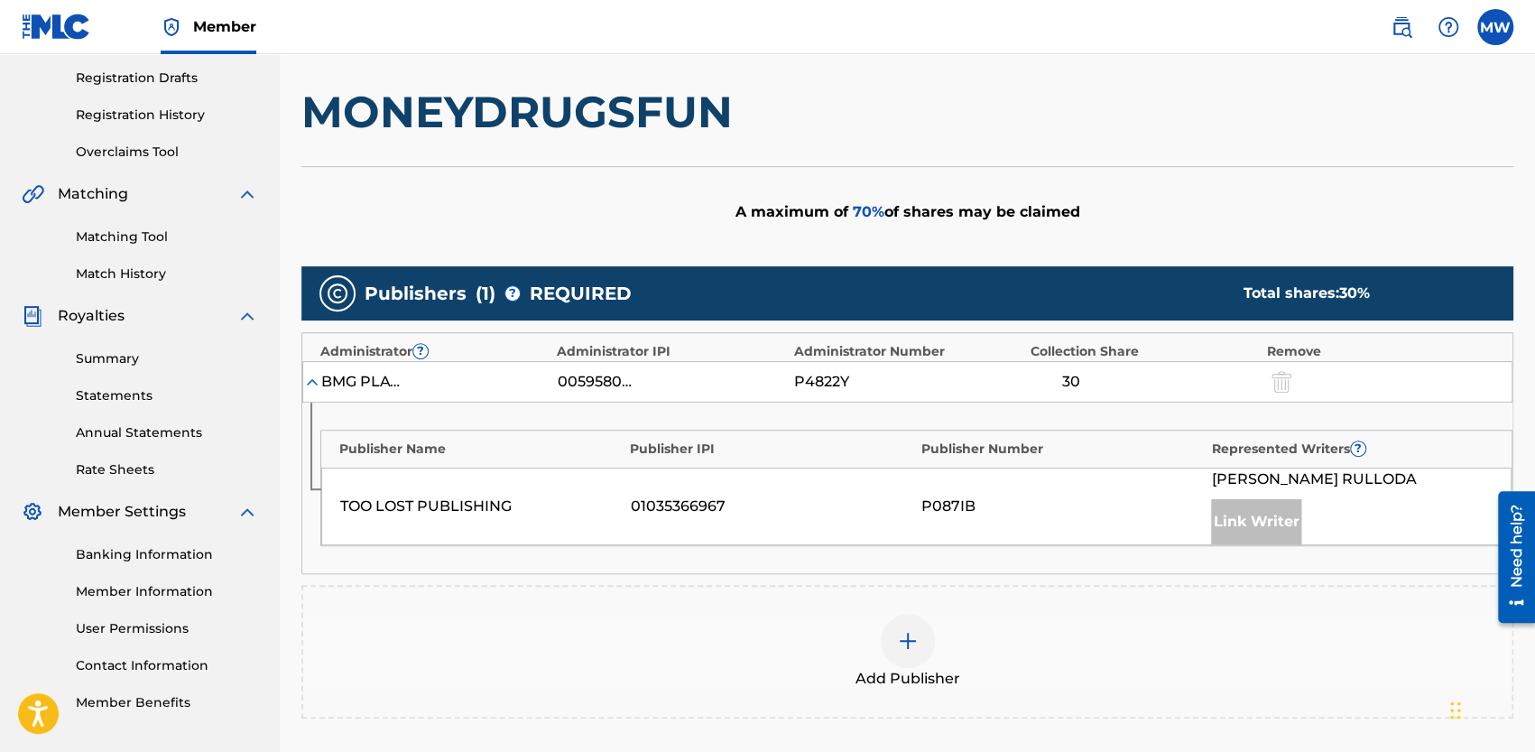
scroll to position [361, 0]
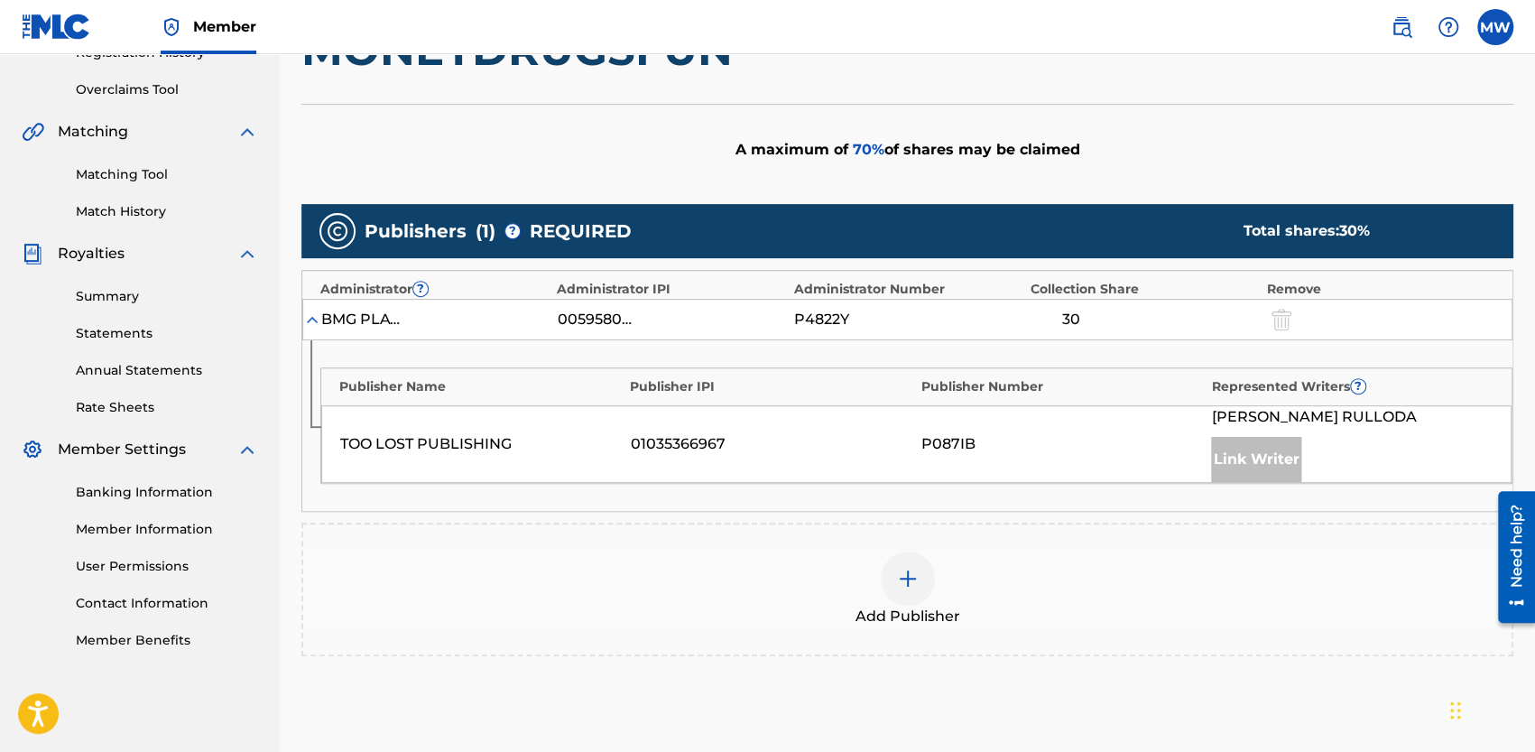
click at [913, 580] on img at bounding box center [908, 578] width 22 height 22
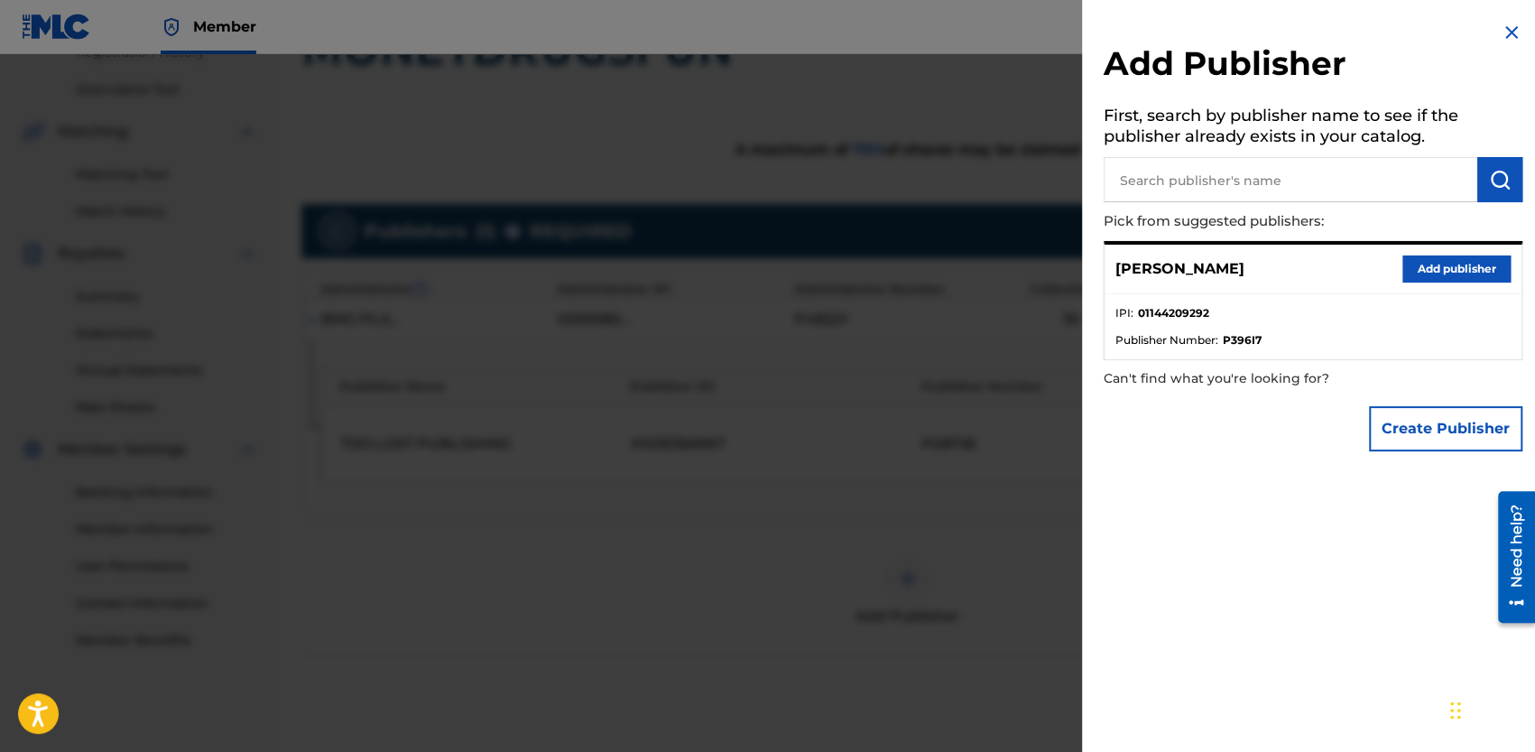
click at [1434, 271] on button "Add publisher" at bounding box center [1456, 268] width 108 height 27
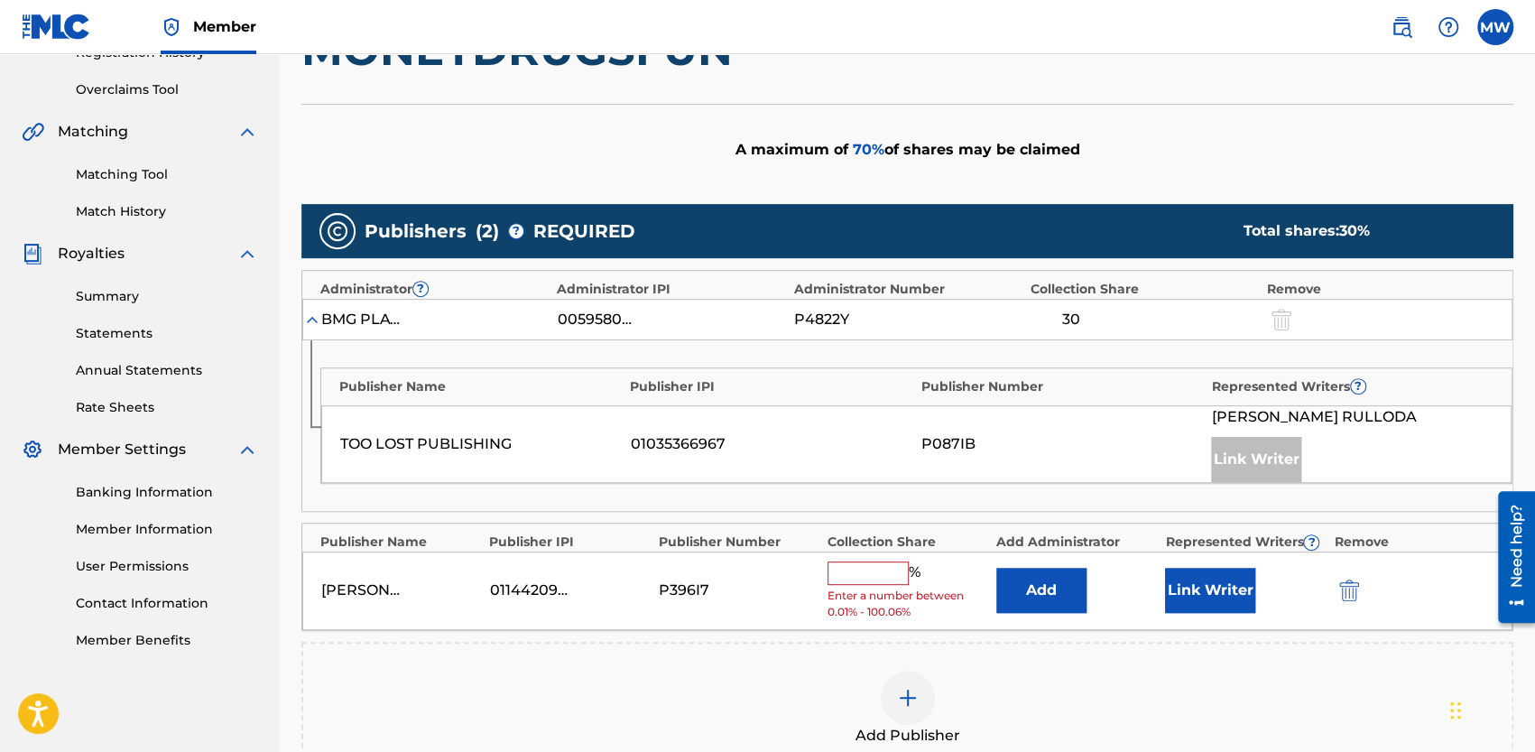
click at [861, 570] on input "text" at bounding box center [867, 572] width 81 height 23
click at [799, 564] on div "[PERSON_NAME] 01144209292 P396I7 % Enter a number between 0.01% - 100.06% Add L…" at bounding box center [907, 590] width 1210 height 78
click at [1351, 588] on img "submit" at bounding box center [1349, 590] width 20 height 22
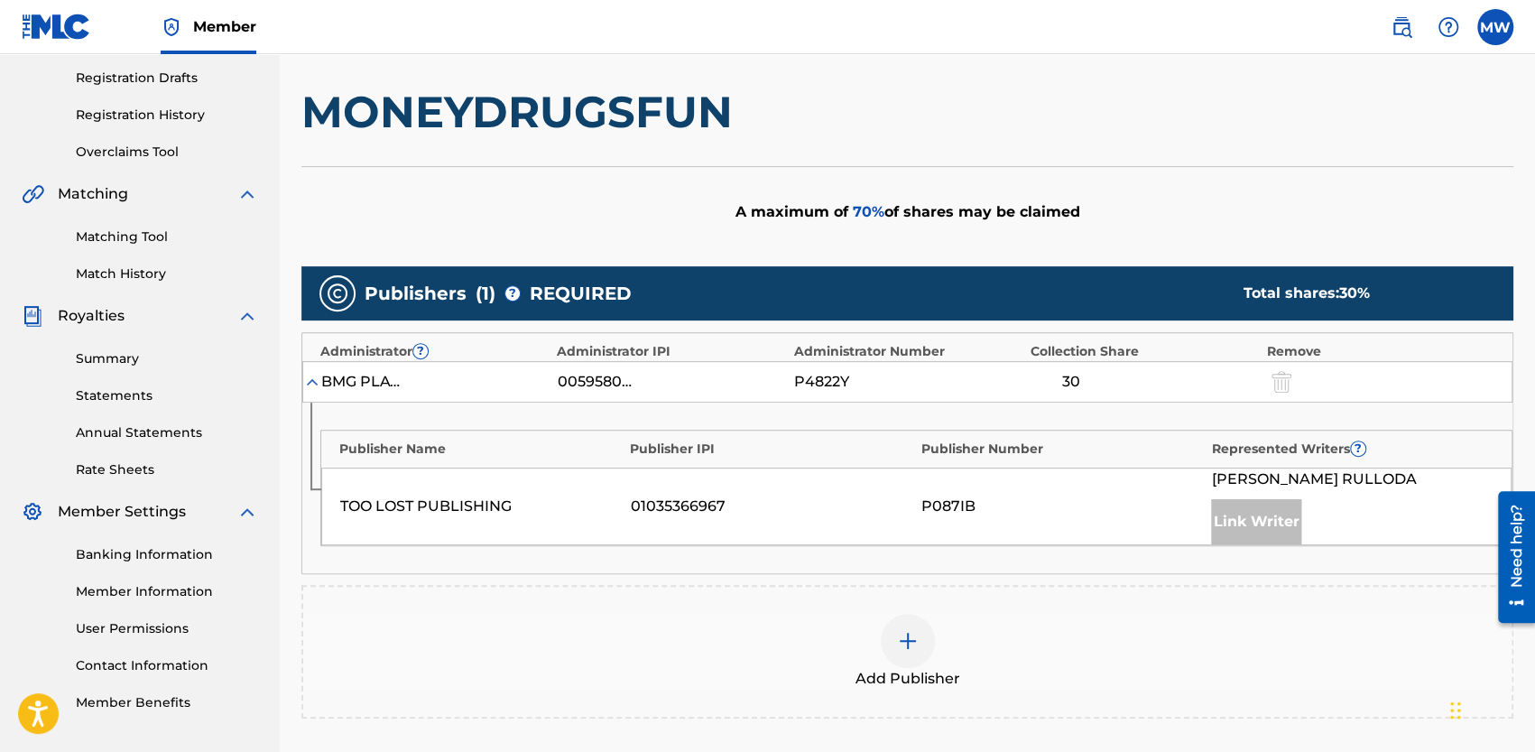
scroll to position [271, 0]
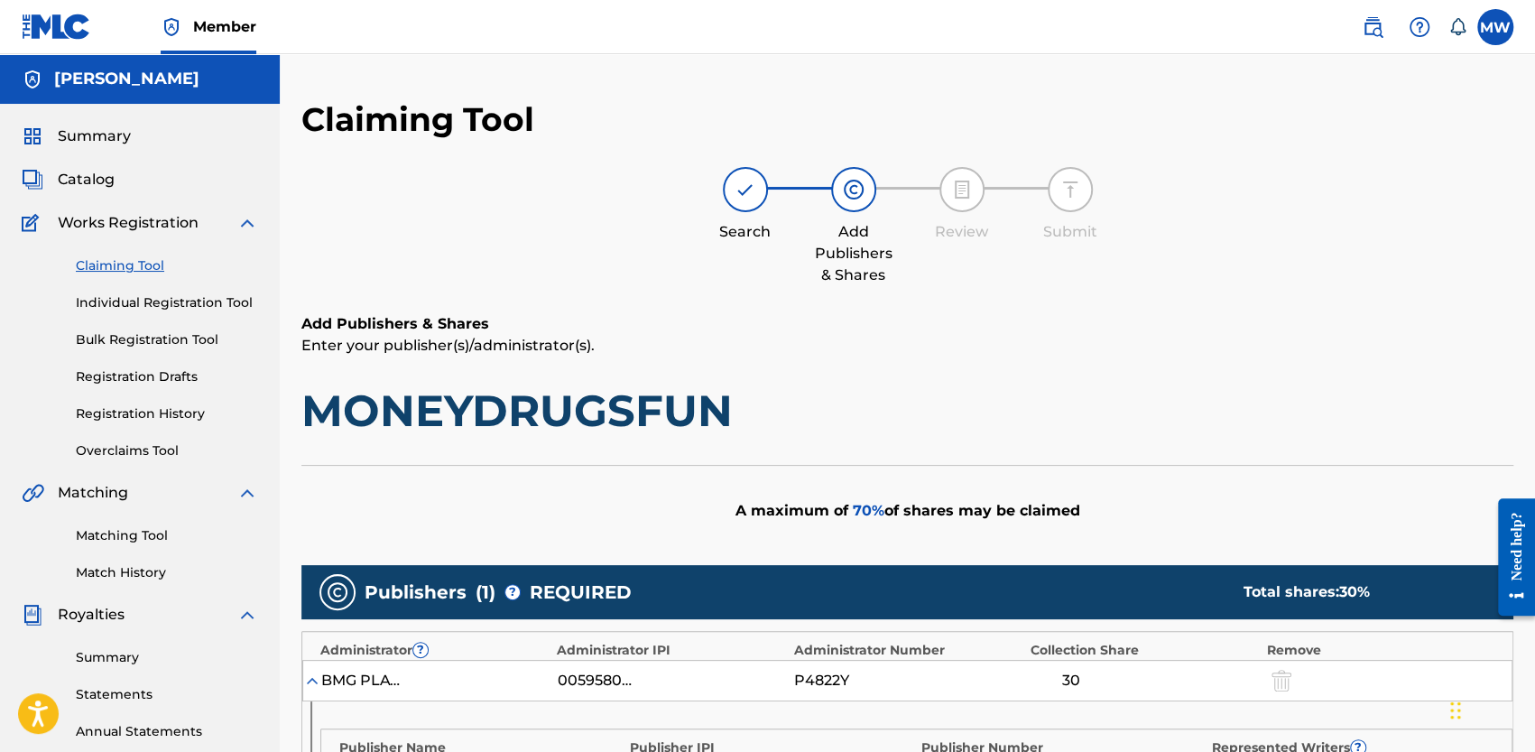
click at [130, 260] on link "Claiming Tool" at bounding box center [167, 265] width 182 height 19
click at [120, 147] on div "Summary Catalog Works Registration Claiming Tool Individual Registration Tool B…" at bounding box center [140, 568] width 280 height 928
click at [118, 136] on span "Summary" at bounding box center [94, 136] width 73 height 22
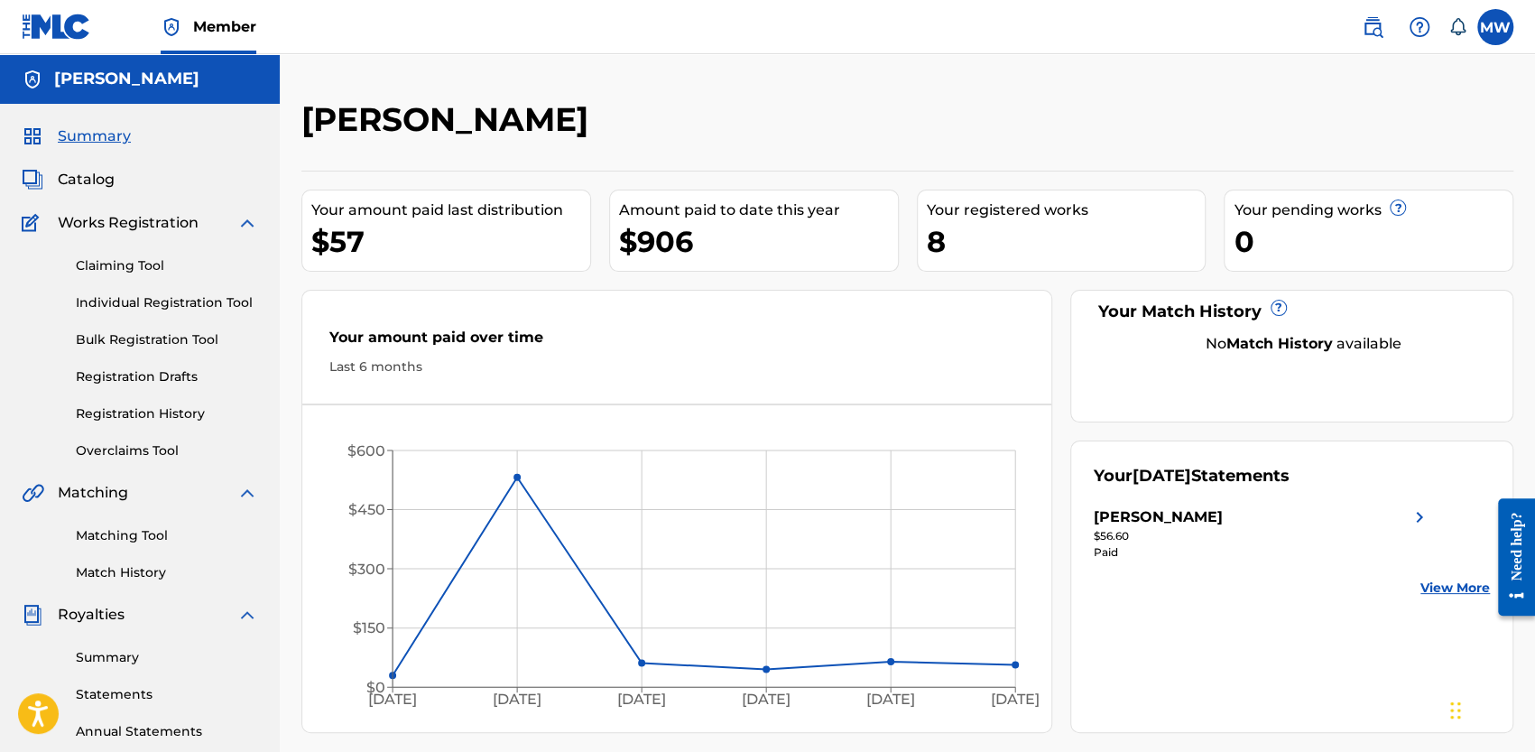
click at [128, 263] on link "Claiming Tool" at bounding box center [167, 265] width 182 height 19
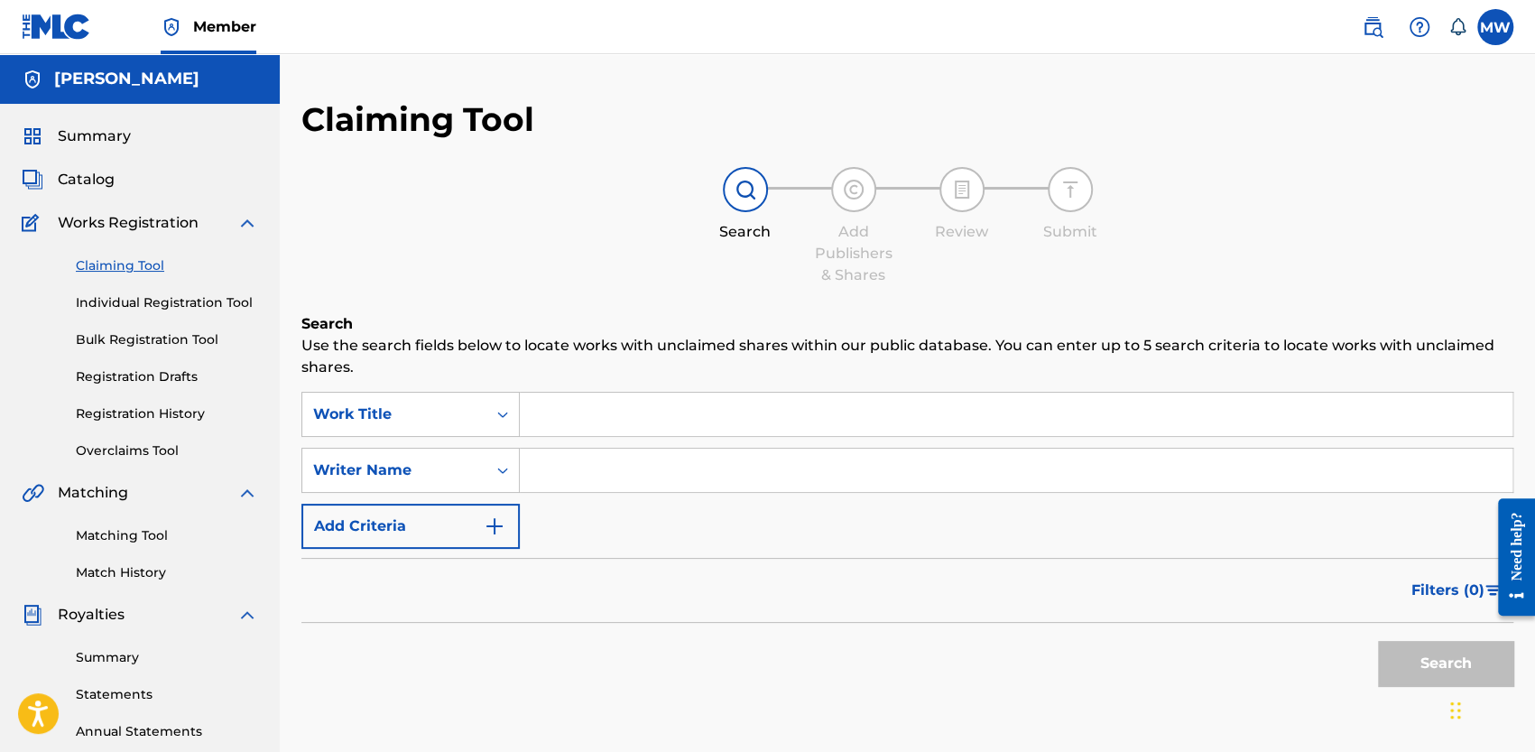
click at [723, 409] on input "Search Form" at bounding box center [1016, 413] width 992 height 43
type input "c"
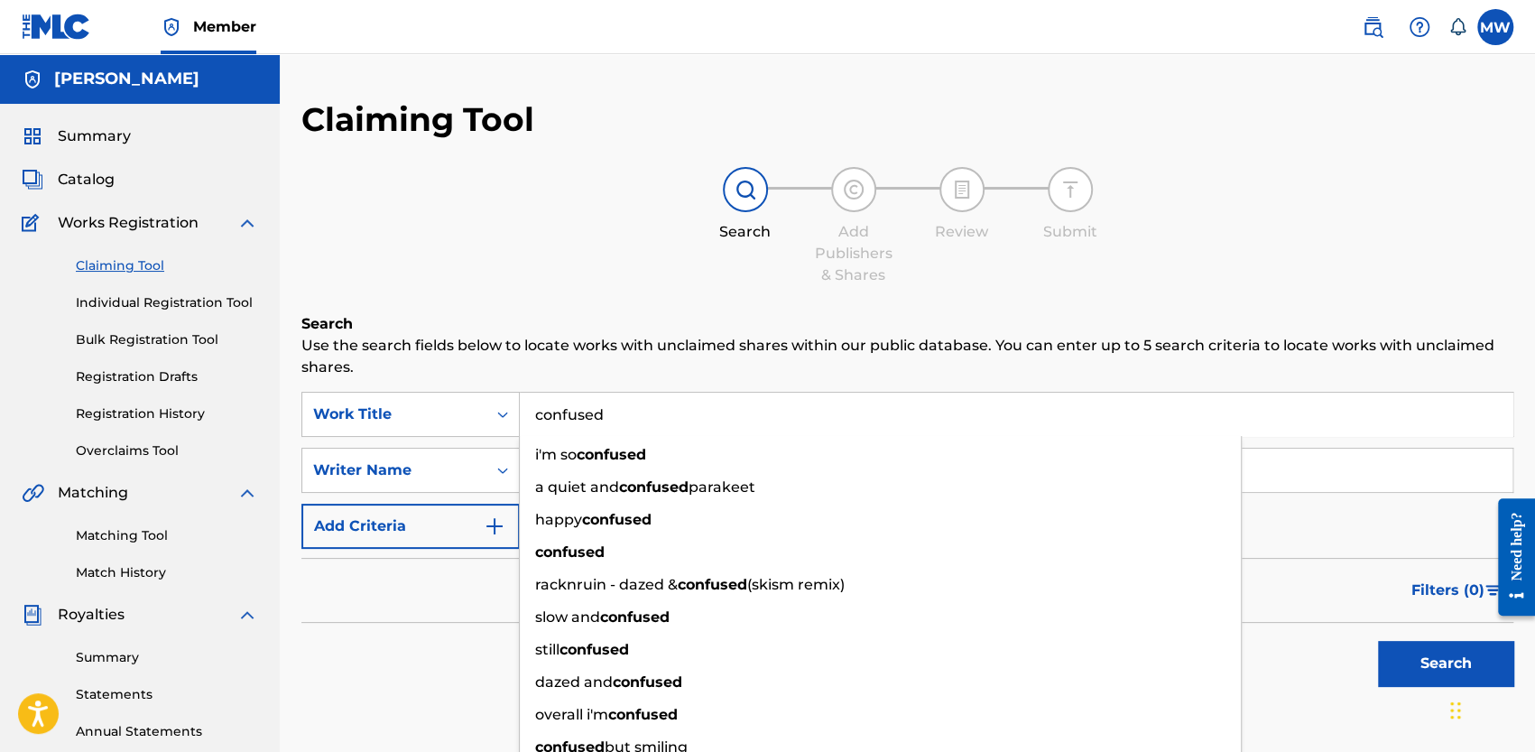
type input "confused"
click at [1378, 641] on button "Search" at bounding box center [1445, 663] width 135 height 45
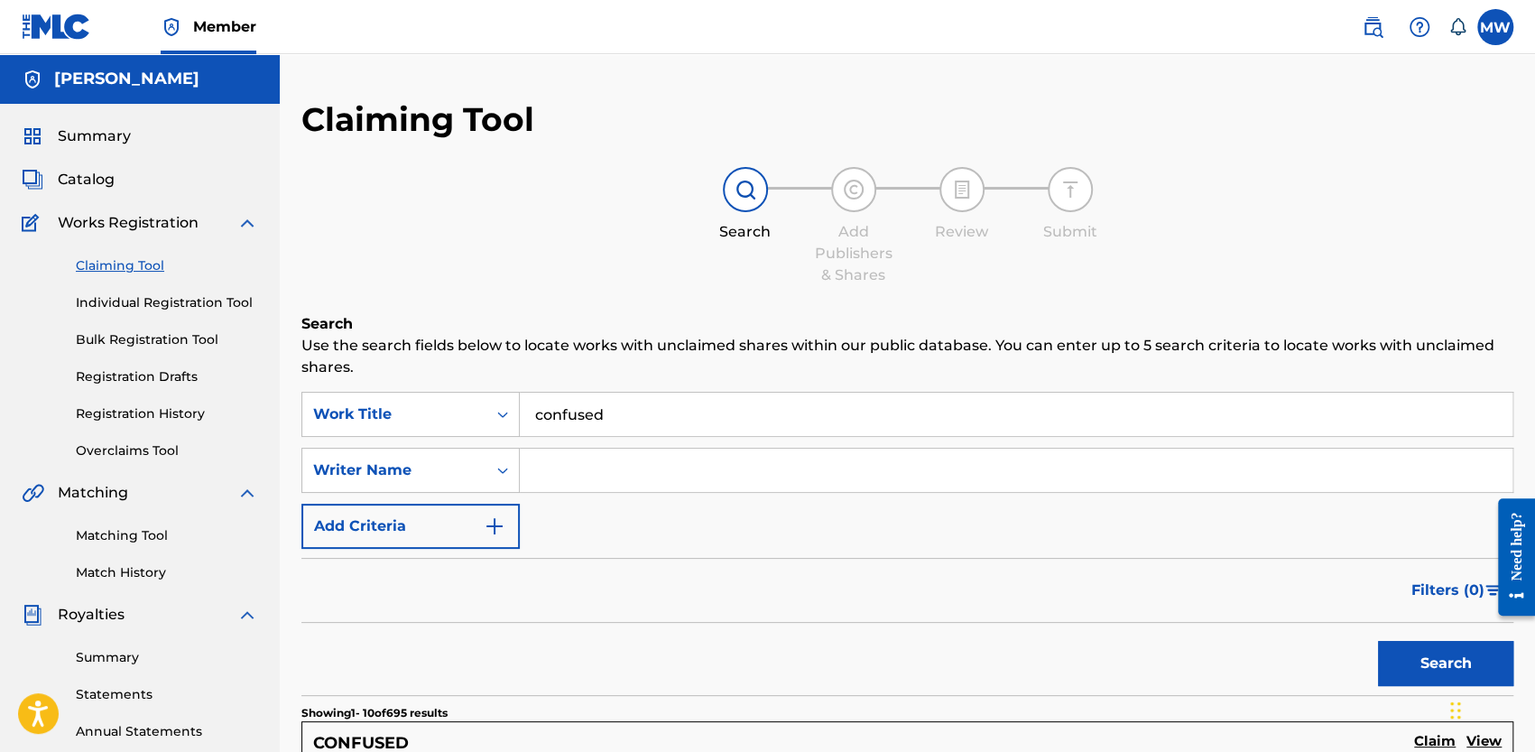
click at [621, 475] on input "Search Form" at bounding box center [1016, 469] width 992 height 43
type input "[PERSON_NAME]"
click at [1378, 641] on button "Search" at bounding box center [1445, 663] width 135 height 45
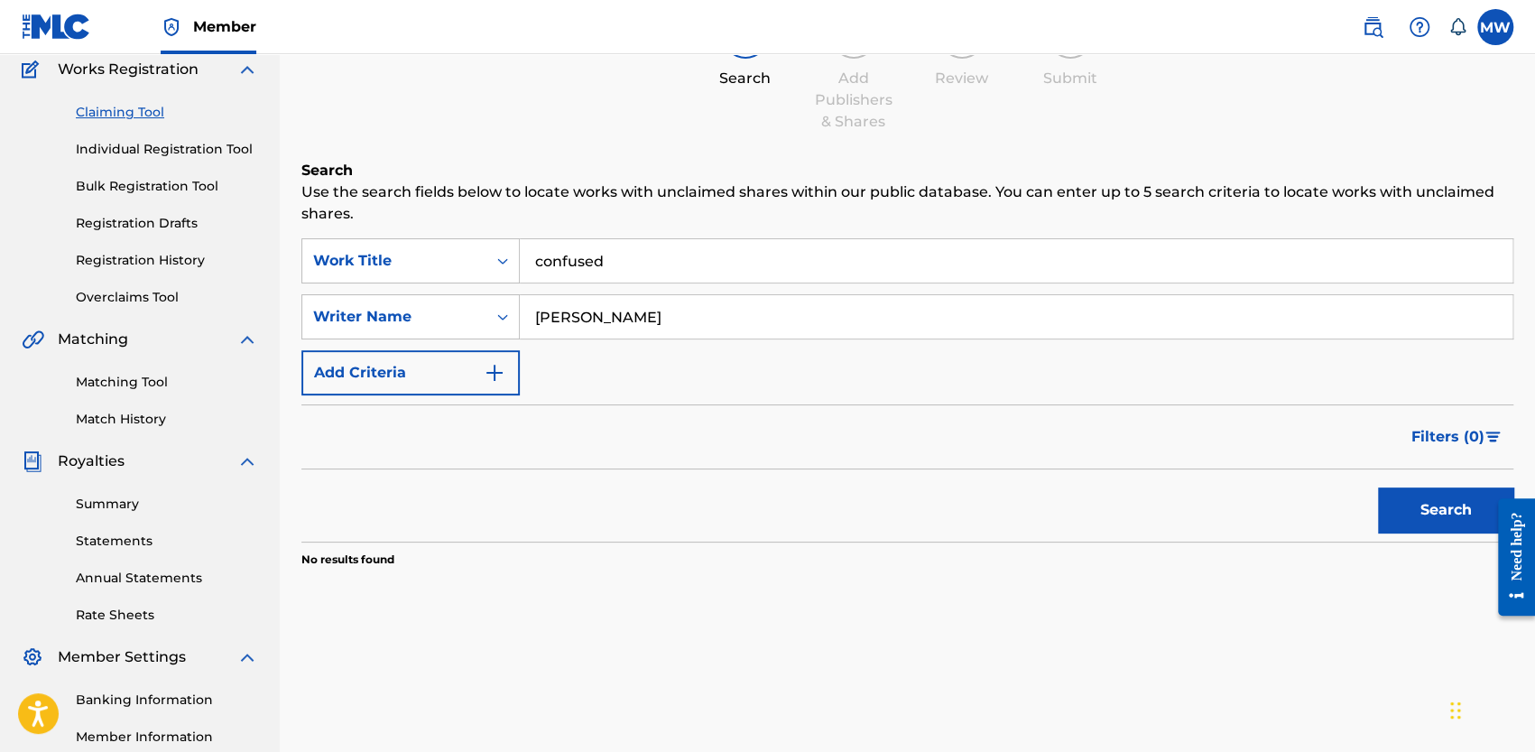
scroll to position [96, 0]
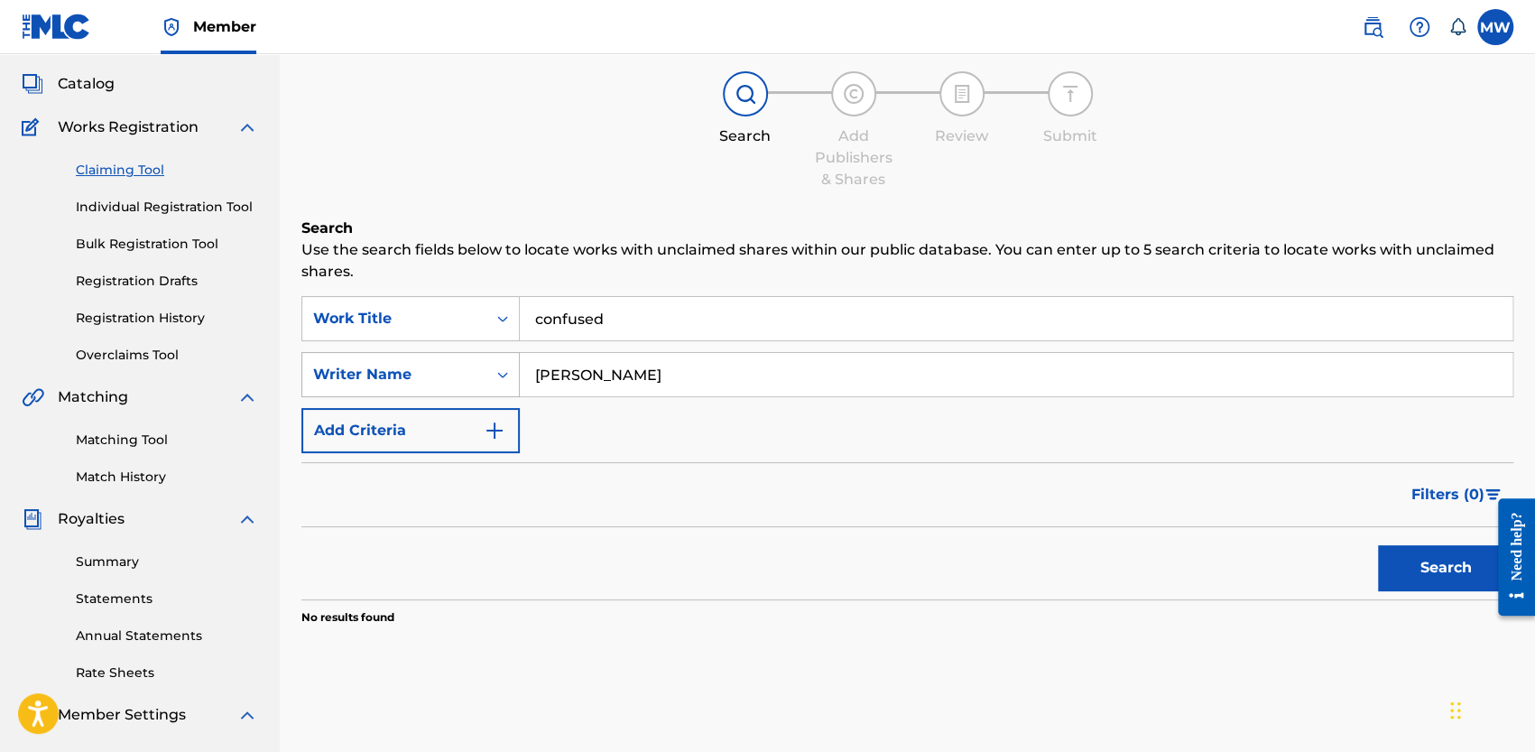
drag, startPoint x: 672, startPoint y: 376, endPoint x: 489, endPoint y: 362, distance: 183.7
click at [489, 363] on div "SearchWithCriteria2659112f-ae84-4625-bc05-51edb40f1d3b Writer Name darion rober…" at bounding box center [907, 374] width 1212 height 45
click at [610, 328] on input "confused" at bounding box center [1016, 318] width 992 height 43
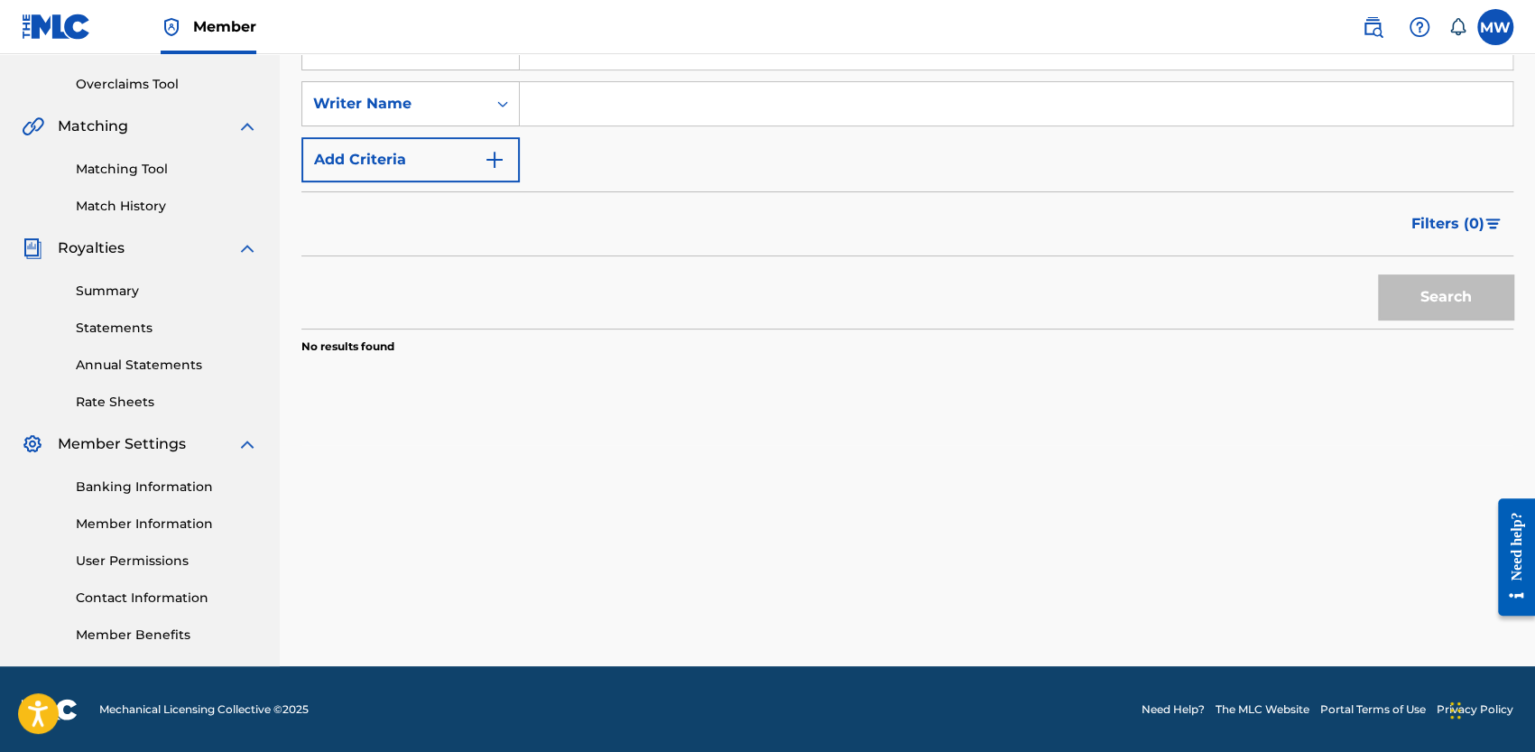
scroll to position [41, 0]
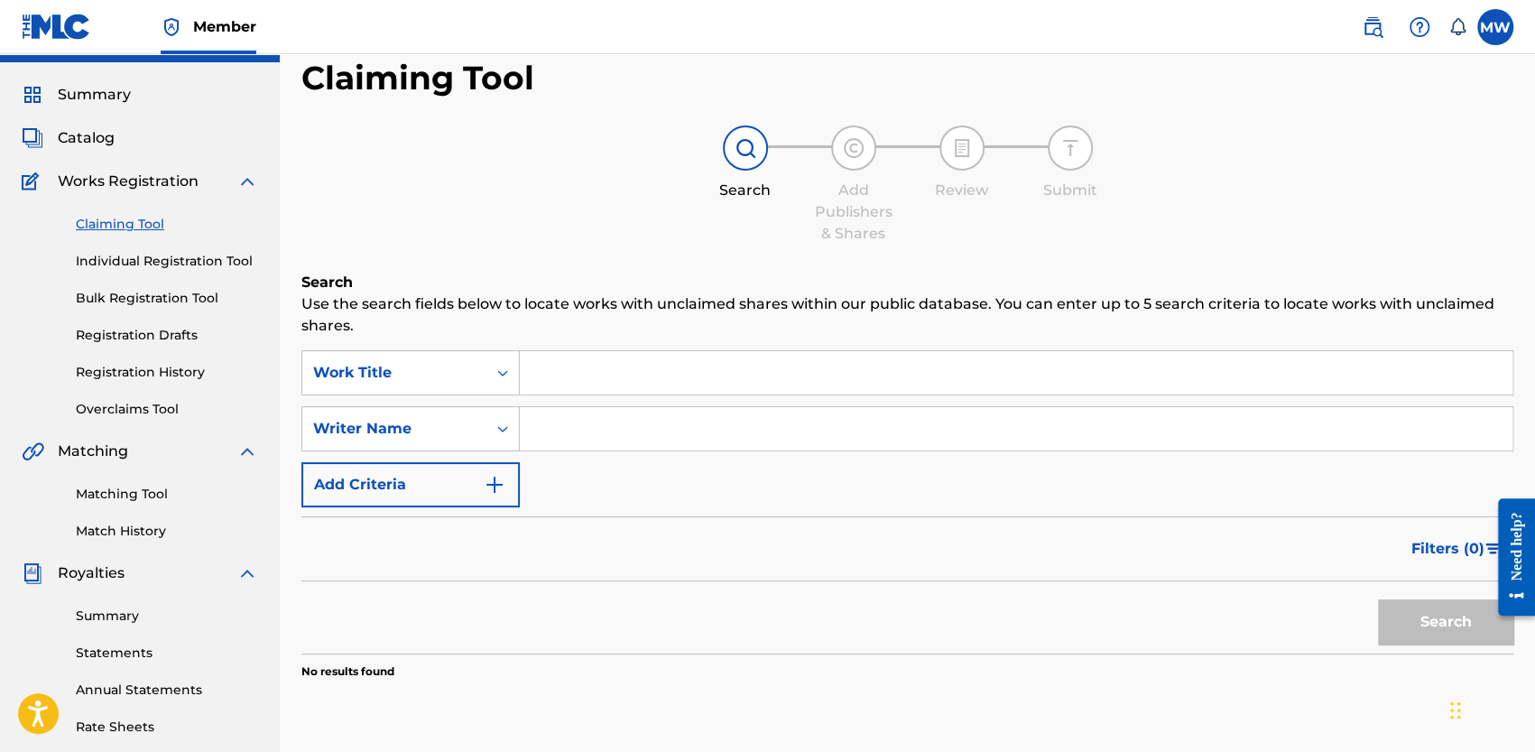
click at [95, 143] on span "Catalog" at bounding box center [86, 138] width 57 height 22
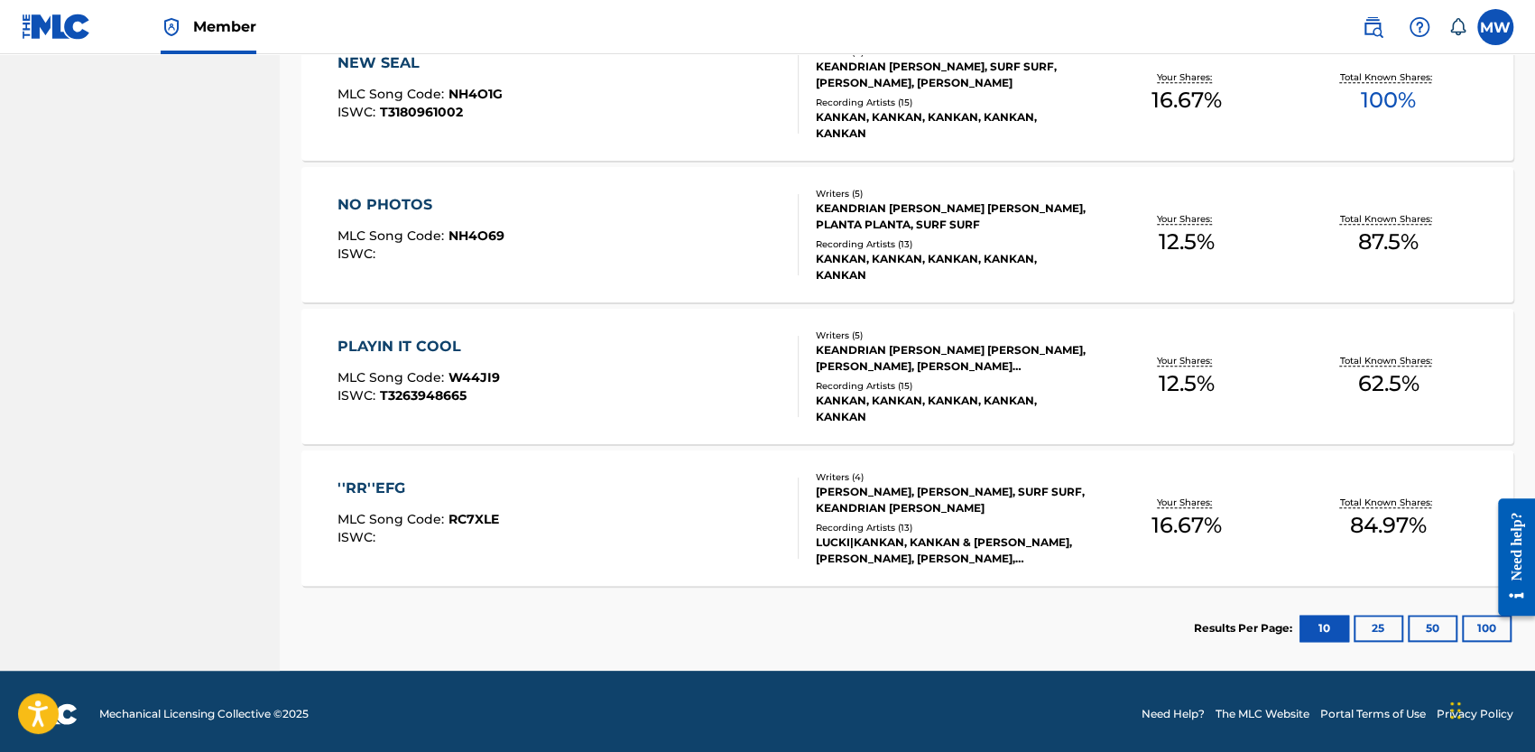
scroll to position [1018, 0]
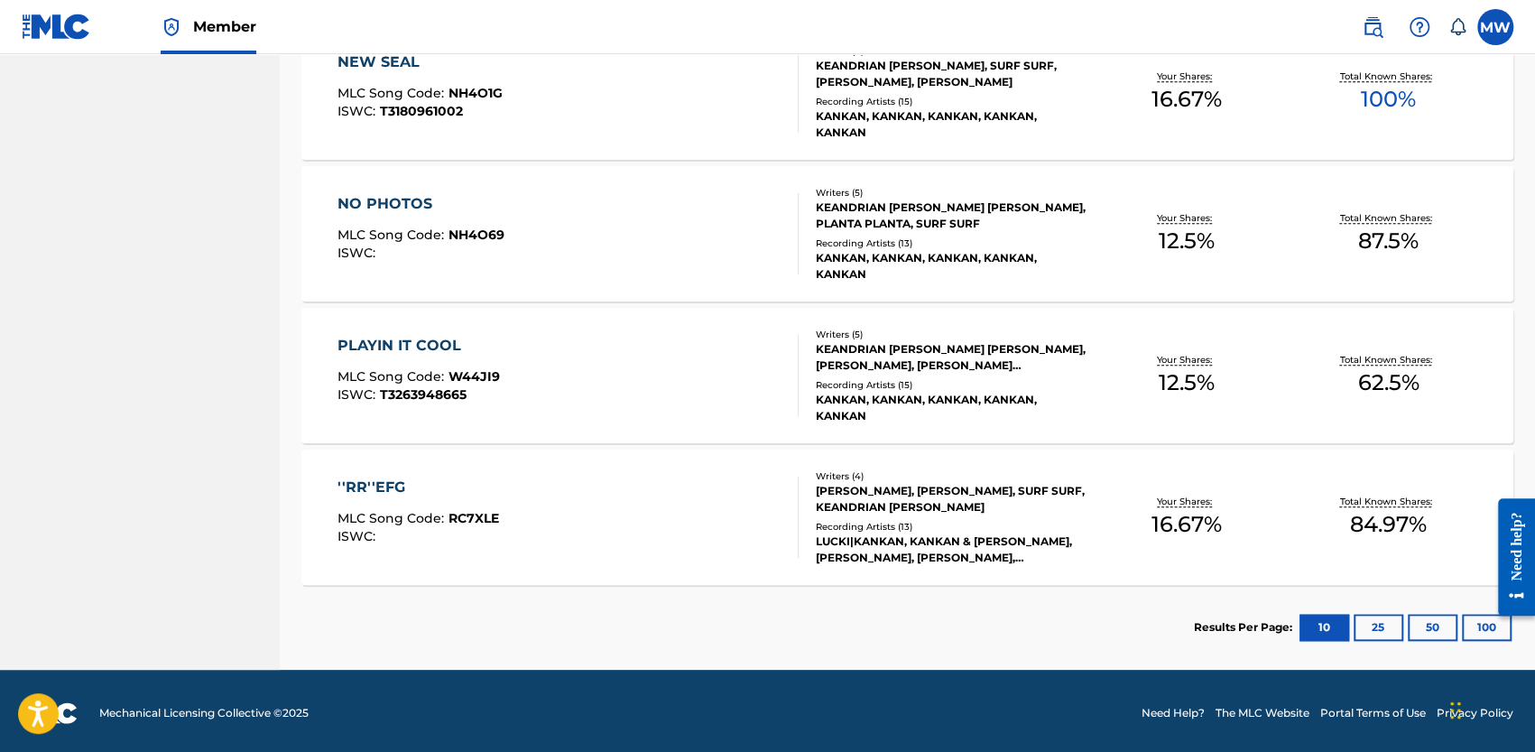
click at [917, 358] on div "KEANDRIAN QYNZEL JONES, KHALEEL KENYATTE GRIFFIN, DAVYN NUNEZ, JAI'EL BLACKMON,…" at bounding box center [951, 357] width 271 height 32
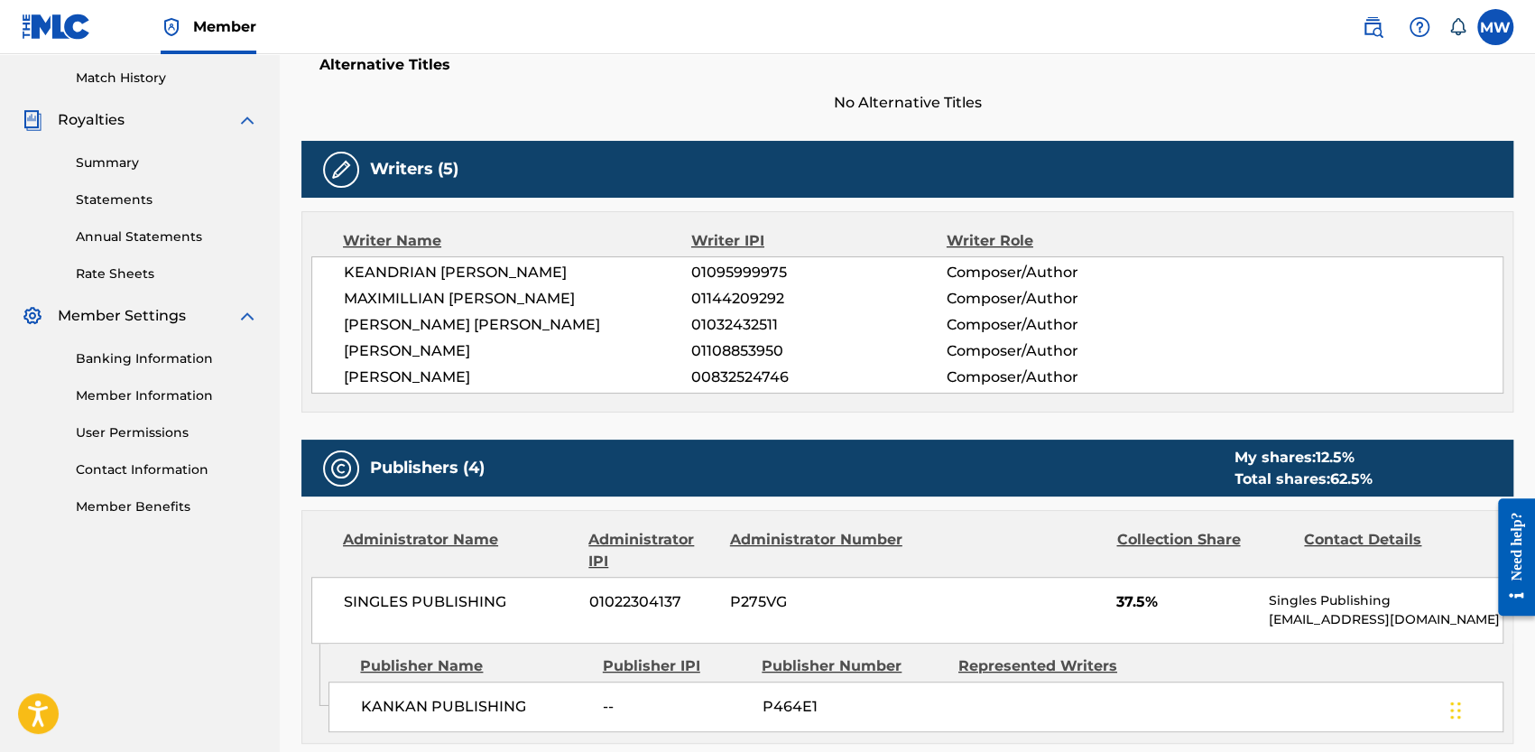
scroll to position [434, 0]
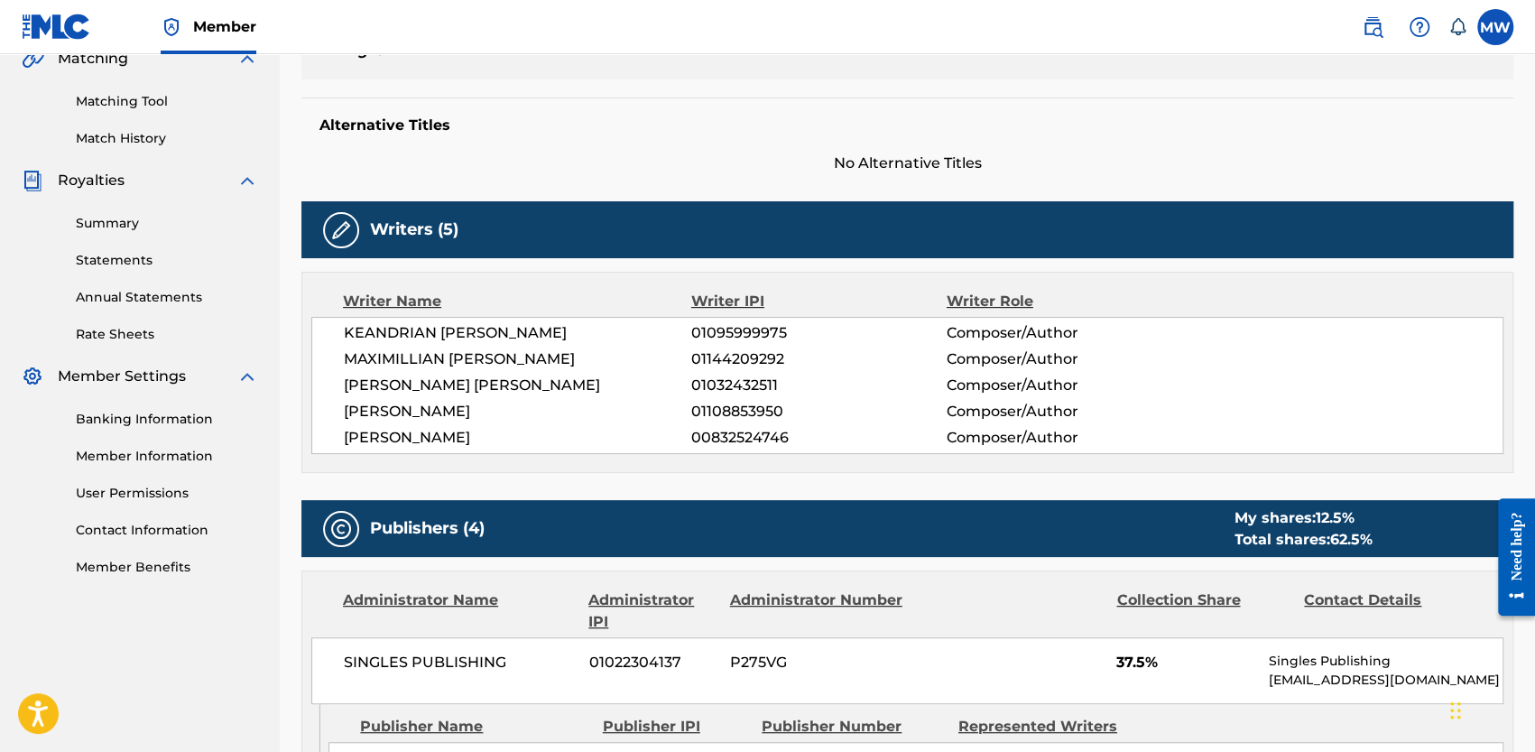
click at [401, 445] on span "KHALEEL KENYATTE GRIFFIN" at bounding box center [517, 438] width 347 height 22
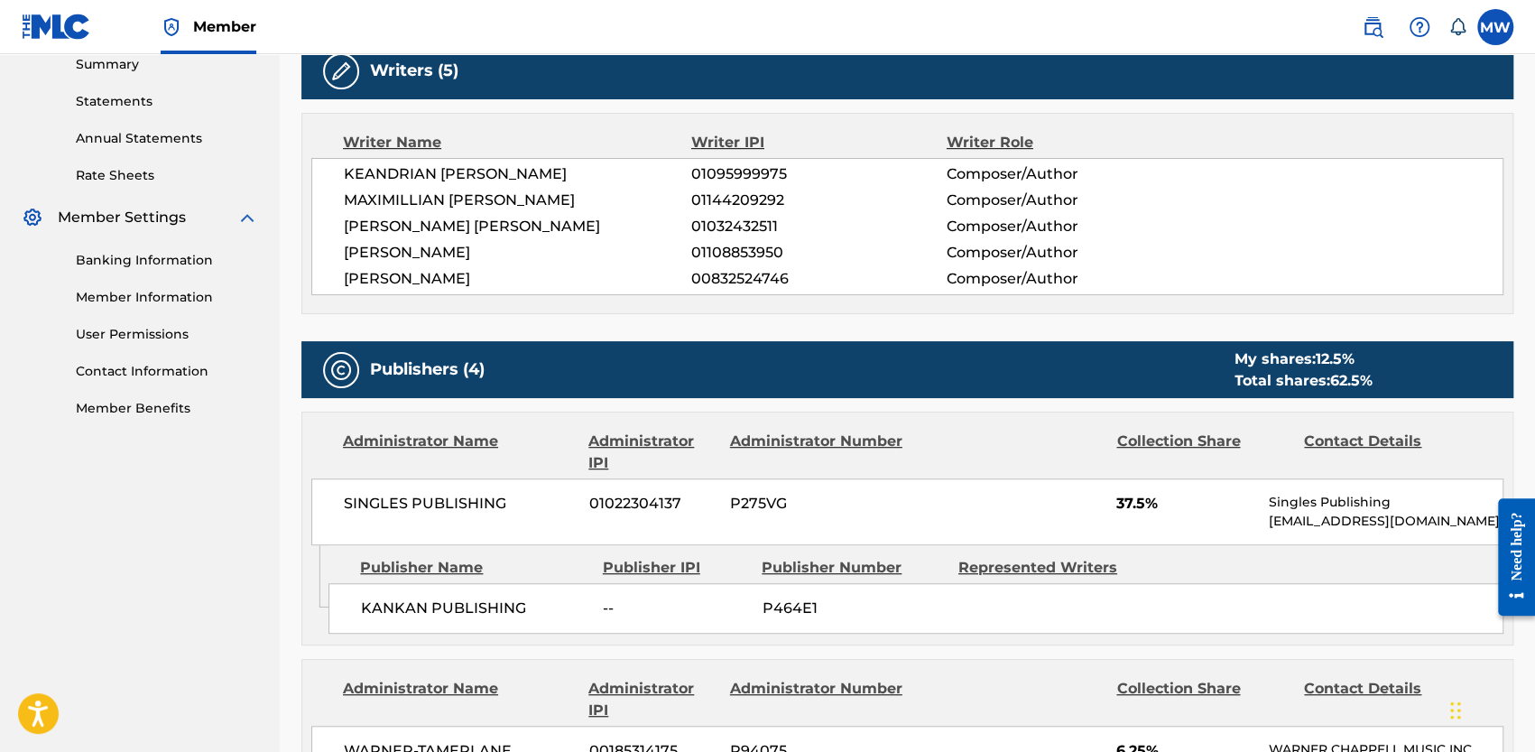
scroll to position [410, 0]
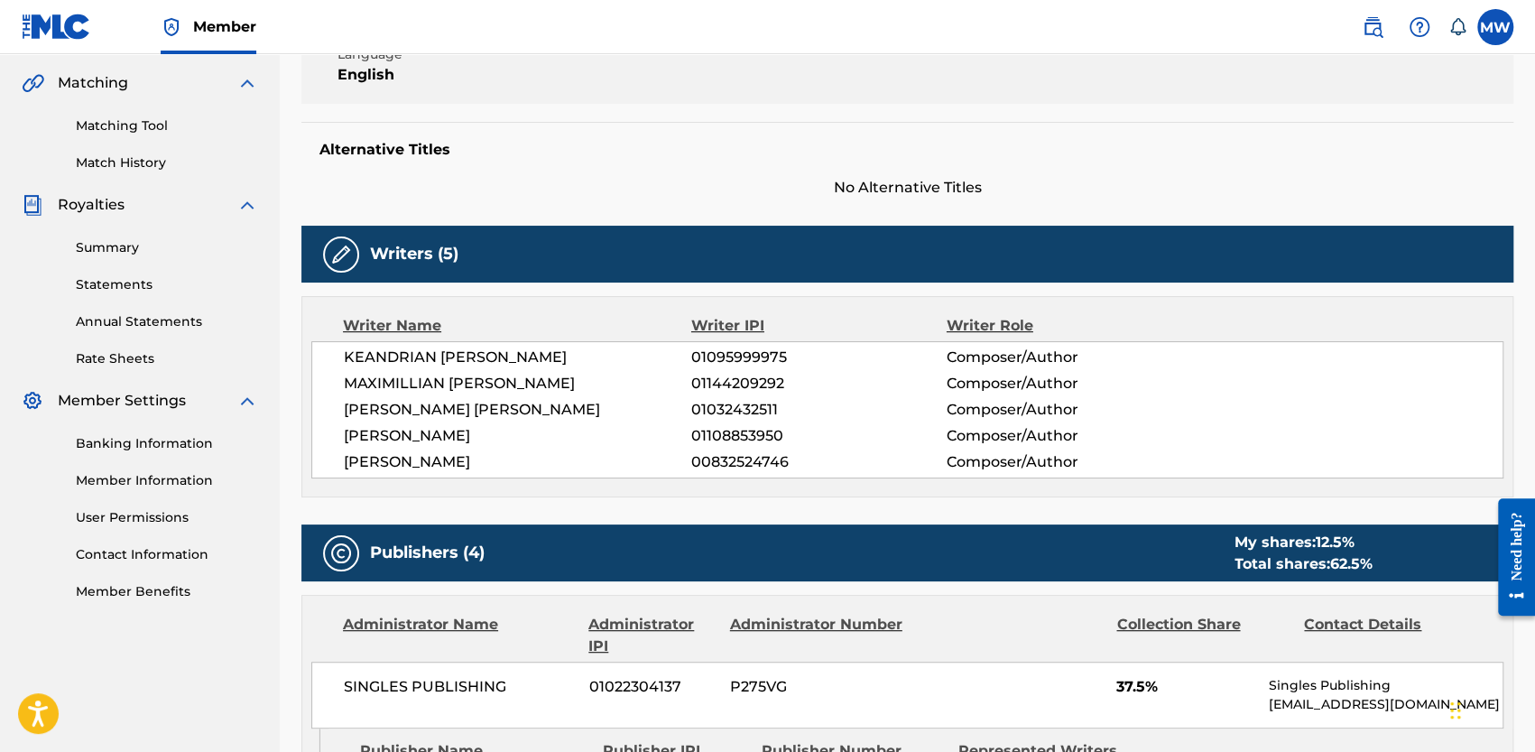
click at [420, 463] on span "KHALEEL KENYATTE GRIFFIN" at bounding box center [517, 462] width 347 height 22
click at [536, 524] on div "Publishers (4) My shares: 12.5 % Total shares: 62.5 %" at bounding box center [907, 552] width 1212 height 57
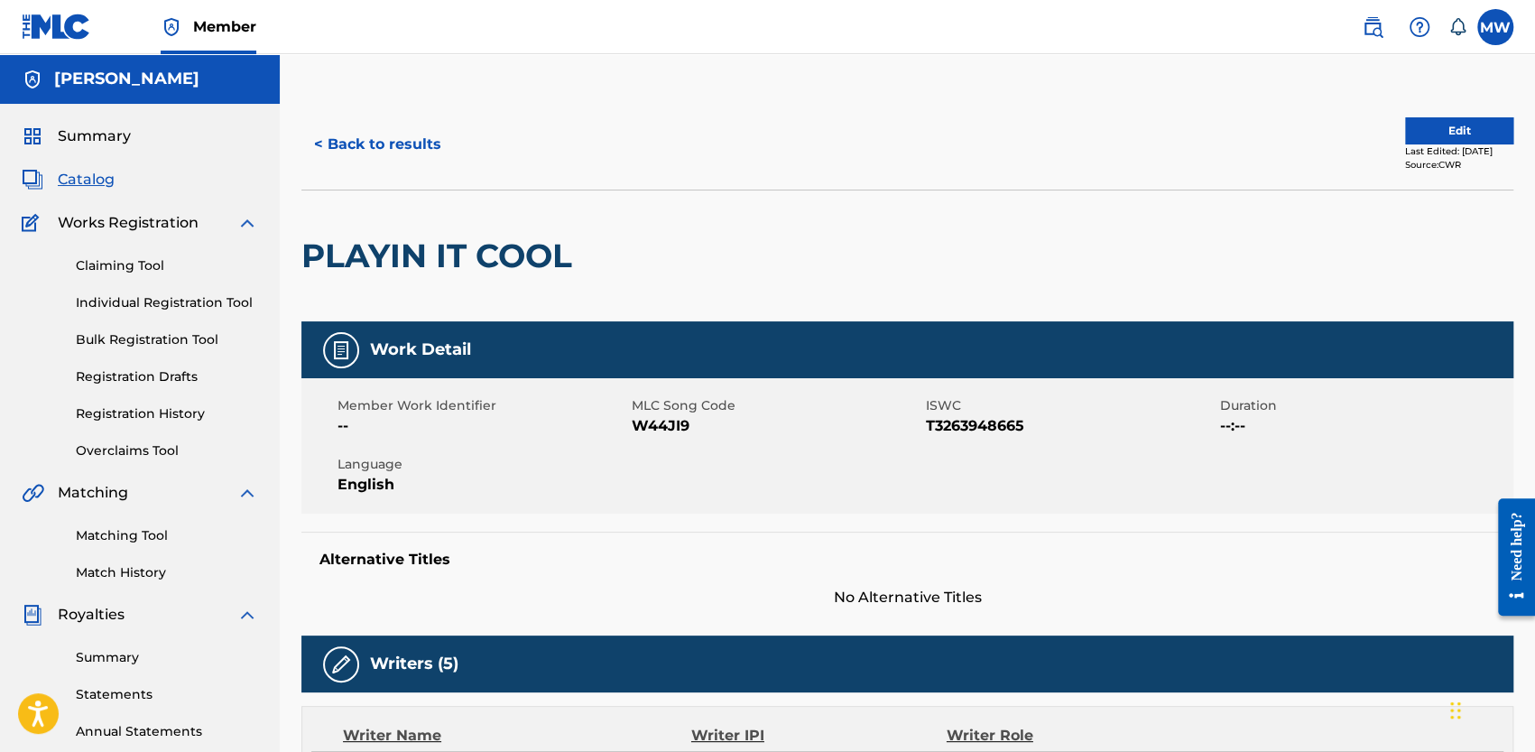
click at [327, 138] on button "< Back to results" at bounding box center [377, 144] width 152 height 45
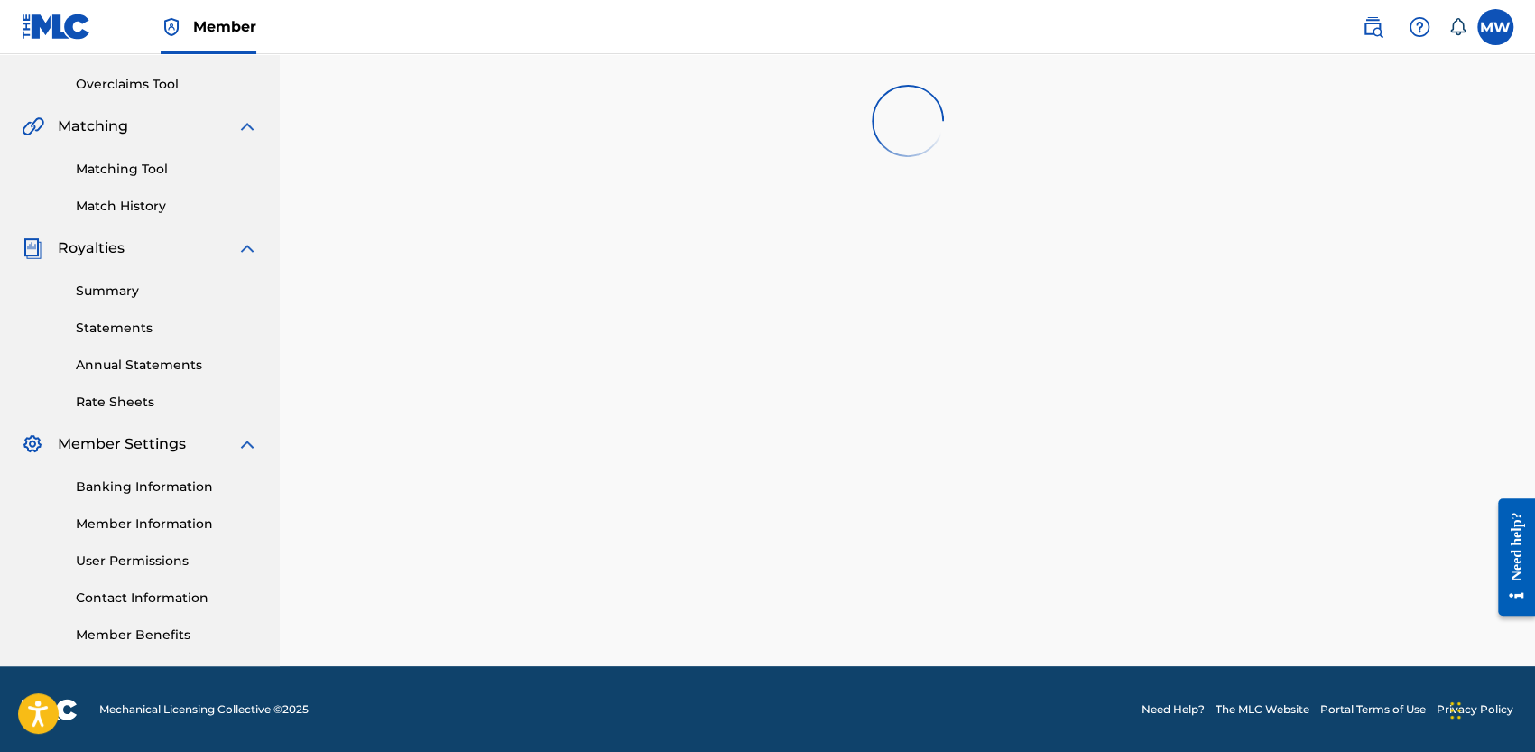
scroll to position [974, 0]
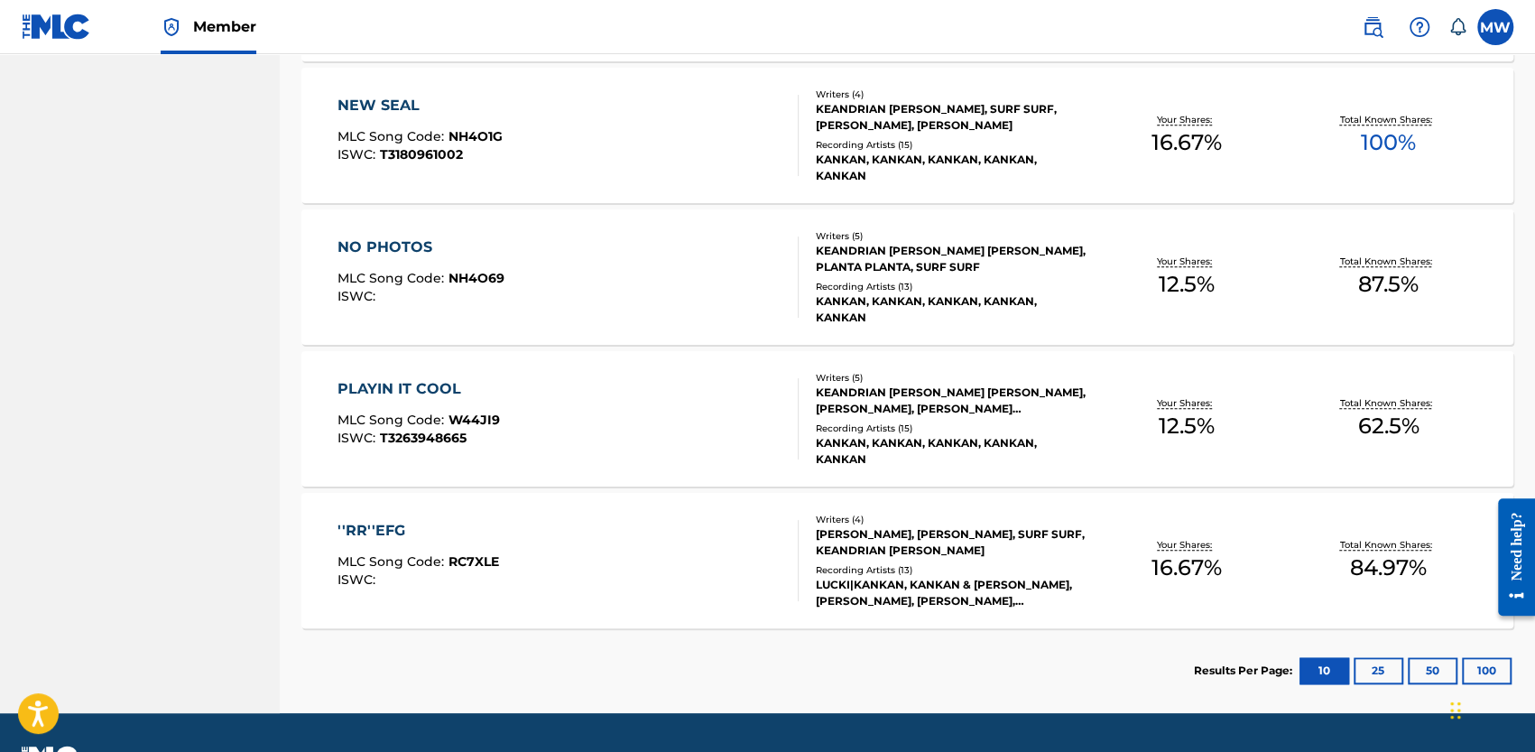
click at [658, 569] on div "''RR''EFG MLC Song Code : RC7XLE ISWC :" at bounding box center [567, 560] width 460 height 81
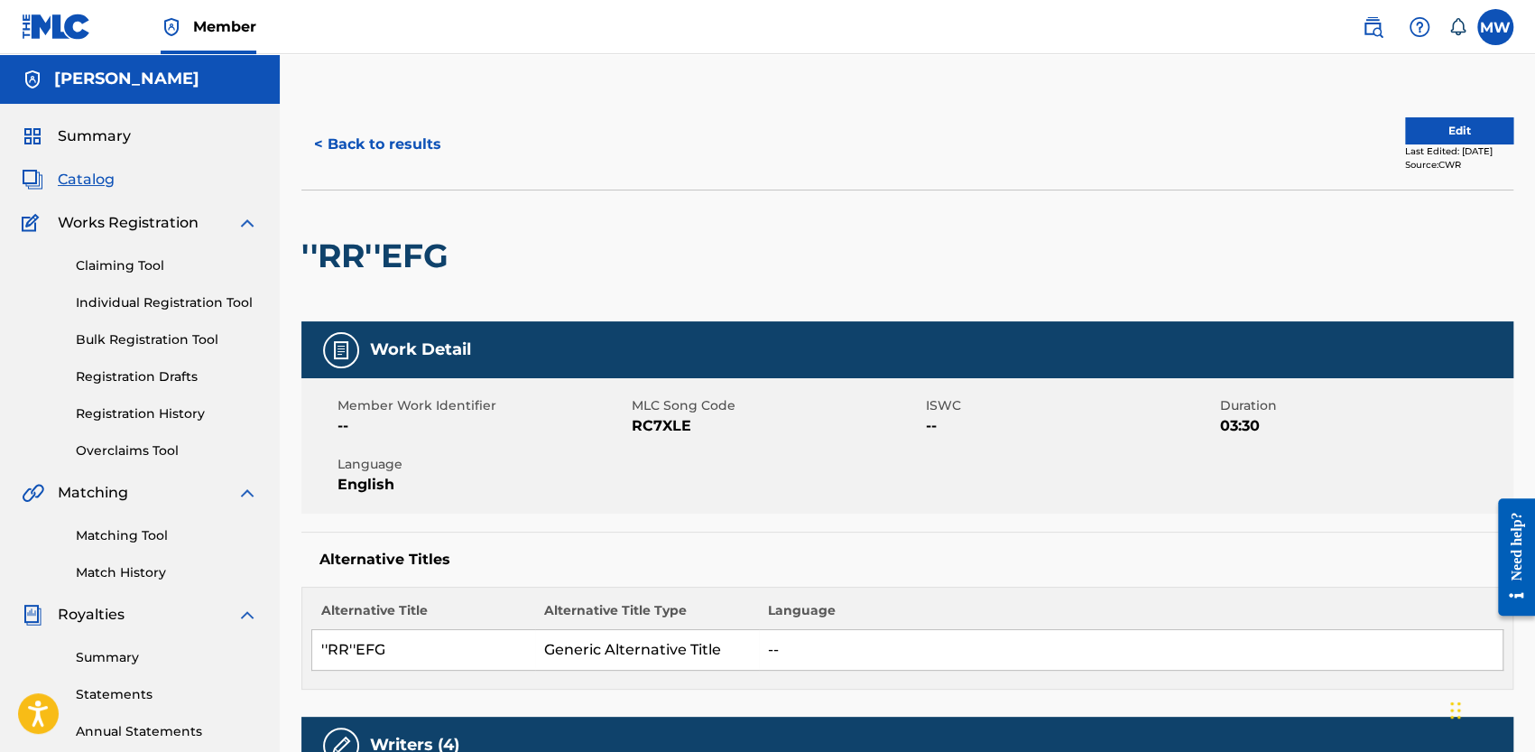
click at [106, 139] on span "Summary" at bounding box center [94, 136] width 73 height 22
